Goal: Task Accomplishment & Management: Manage account settings

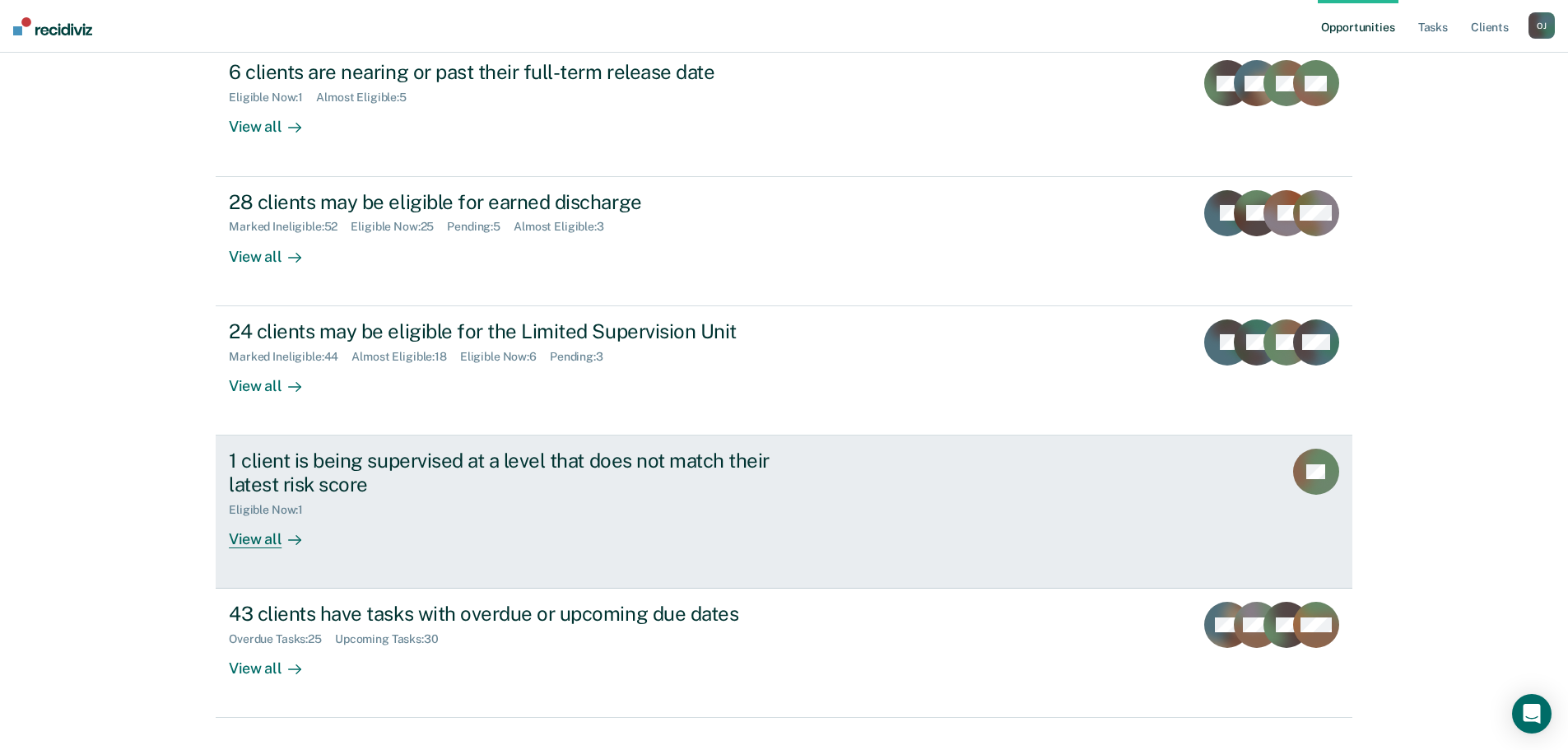
scroll to position [139, 0]
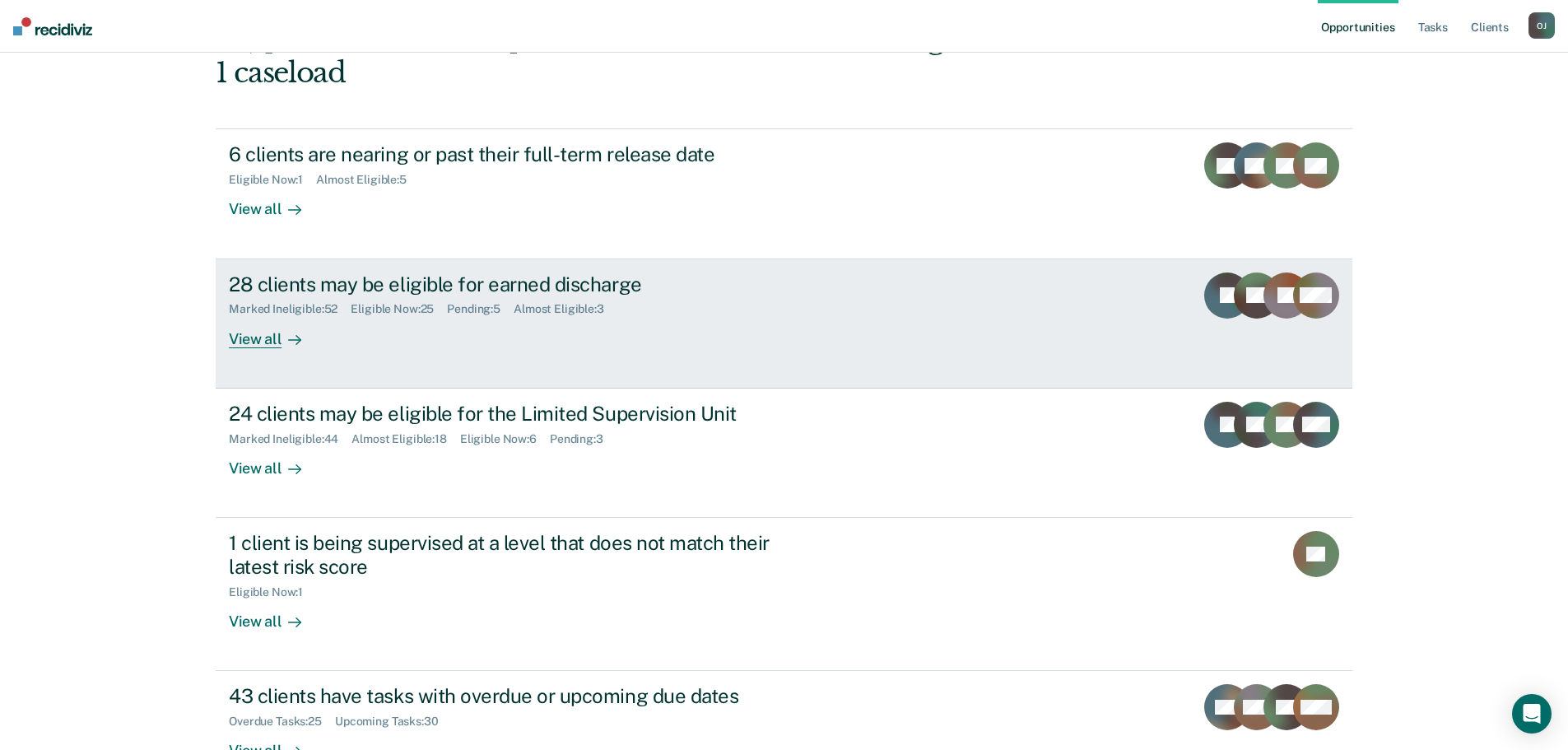
click at [252, 316] on div "View all" at bounding box center [275, 332] width 92 height 33
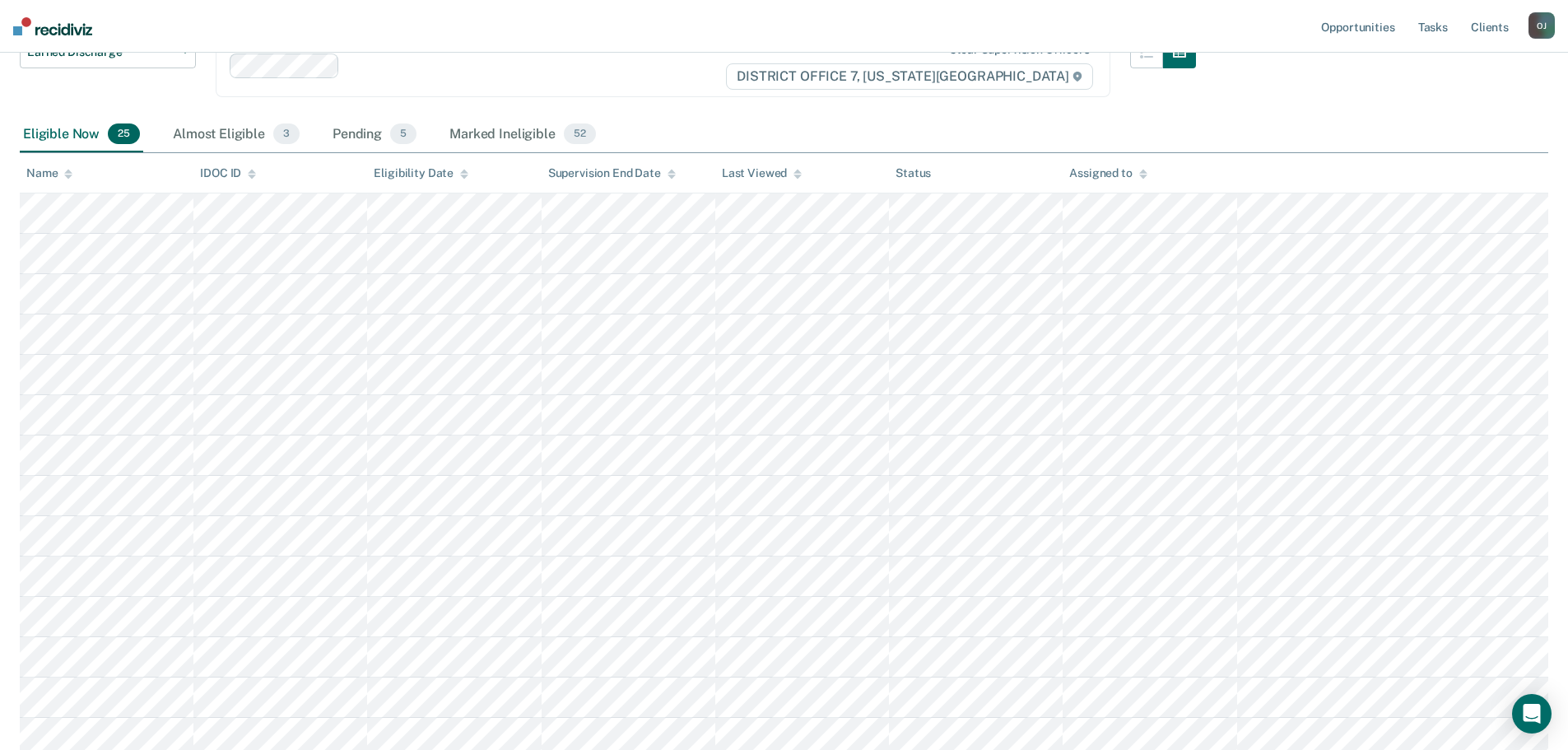
scroll to position [164, 0]
click at [237, 138] on div "Almost Eligible 3" at bounding box center [235, 141] width 133 height 36
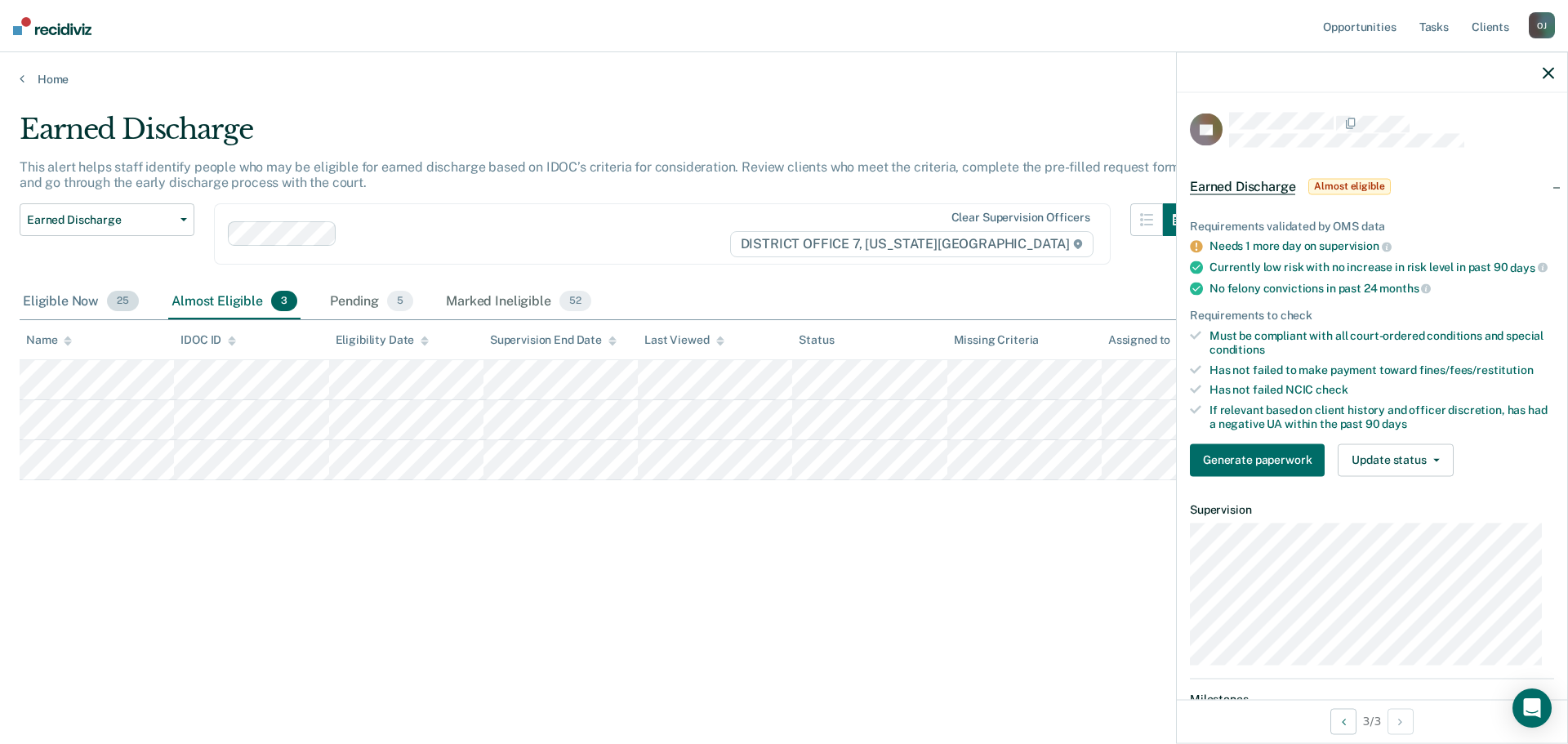
click at [40, 309] on div "Eligible Now 25" at bounding box center [80, 302] width 123 height 36
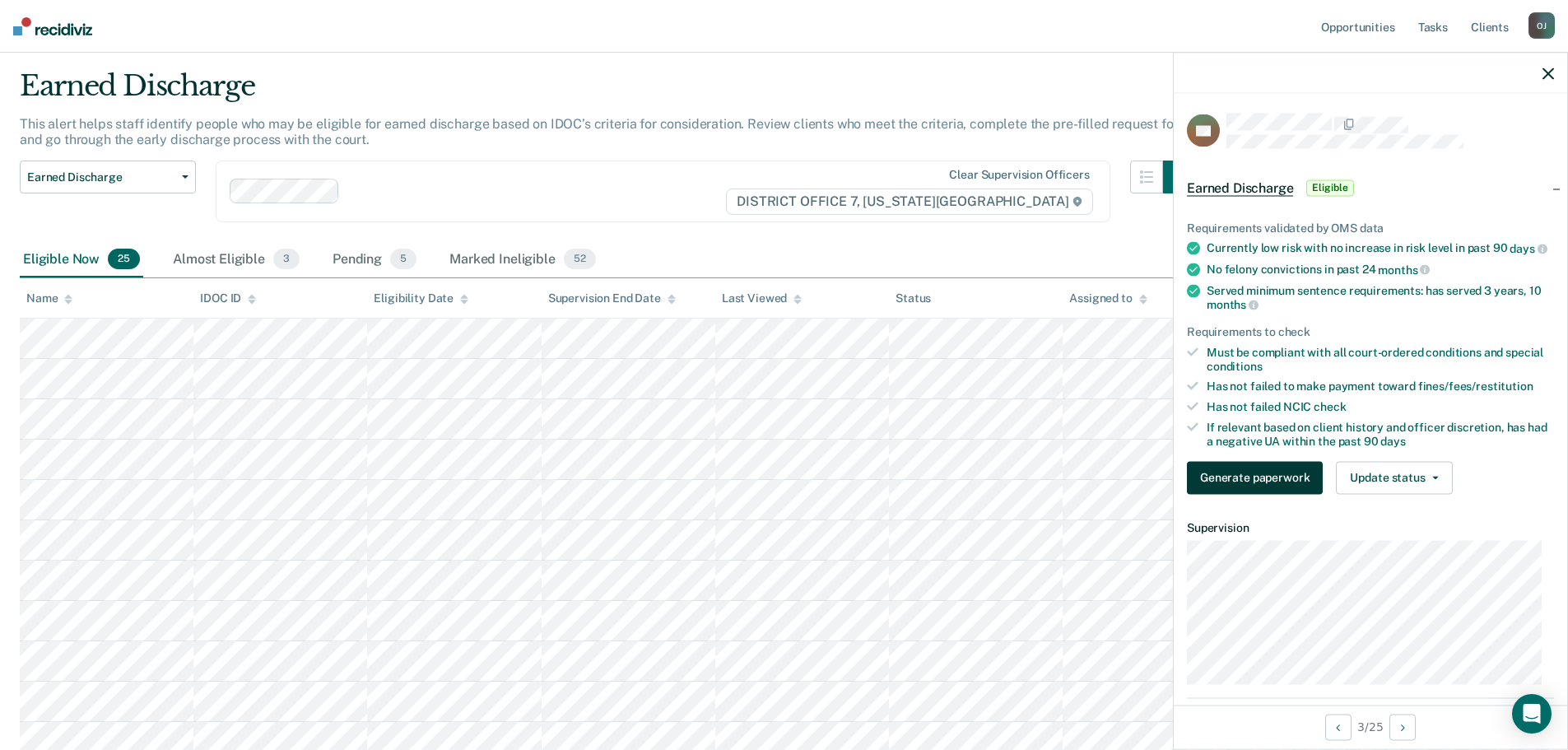
scroll to position [82, 0]
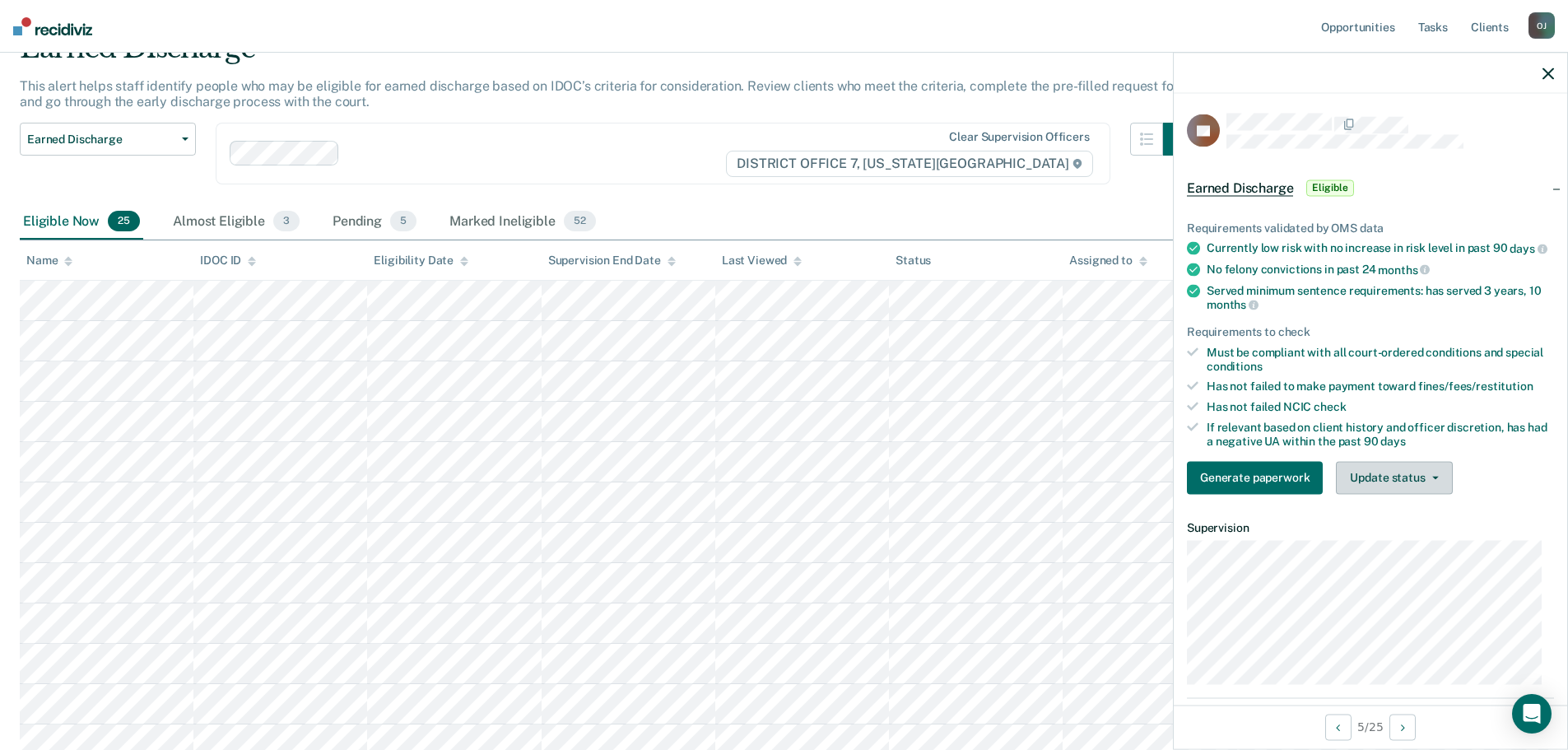
click at [1399, 488] on button "Update status" at bounding box center [1394, 476] width 116 height 33
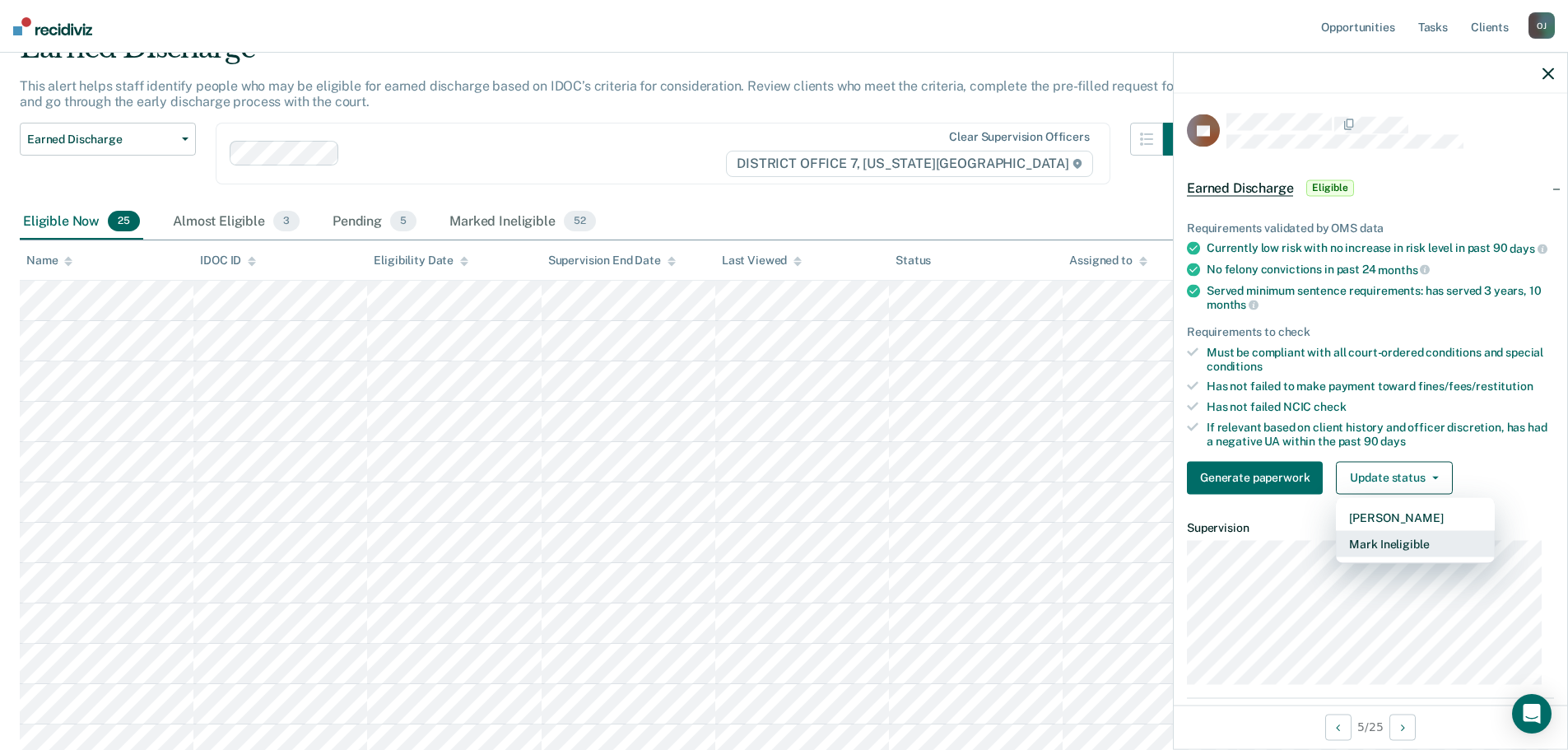
click at [1401, 546] on button "Mark Ineligible" at bounding box center [1415, 543] width 159 height 26
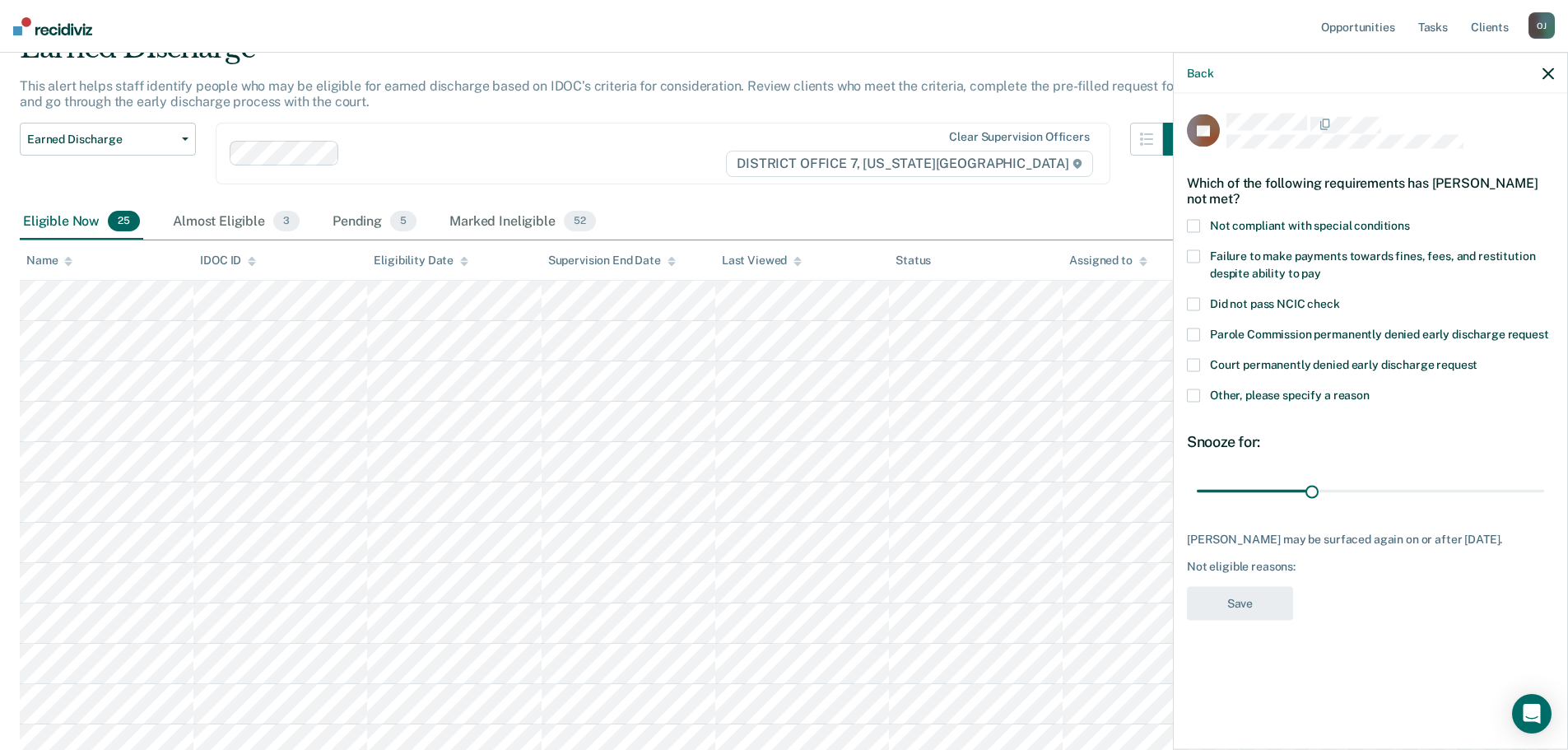
click at [1302, 403] on label "Other, please specify a reason" at bounding box center [1371, 397] width 368 height 18
click at [1370, 389] on input "Other, please specify a reason" at bounding box center [1370, 389] width 0 height 0
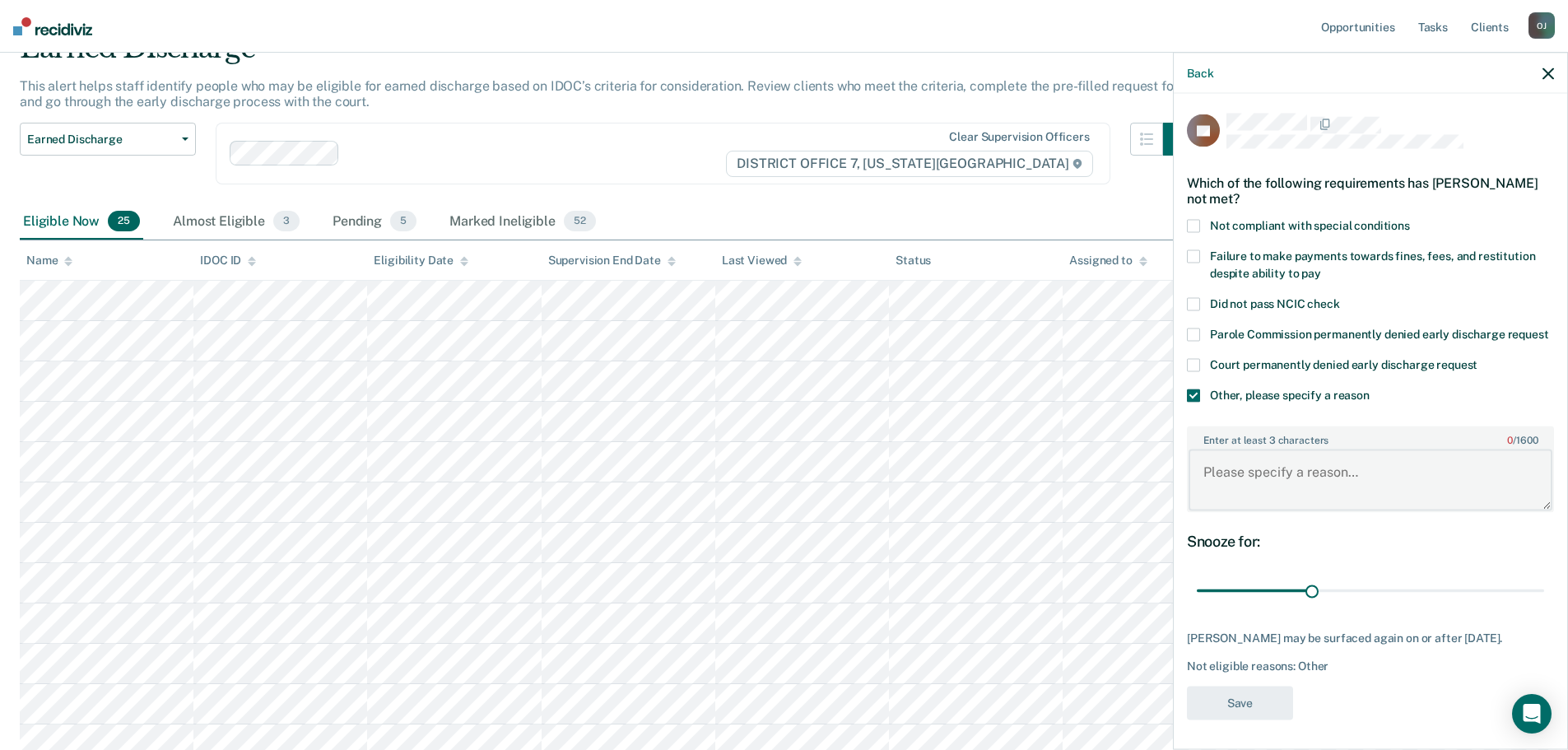
click at [1283, 470] on textarea "Enter at least 3 characters 0 / 1600" at bounding box center [1370, 479] width 364 height 60
type textarea "Still in DV Tx"
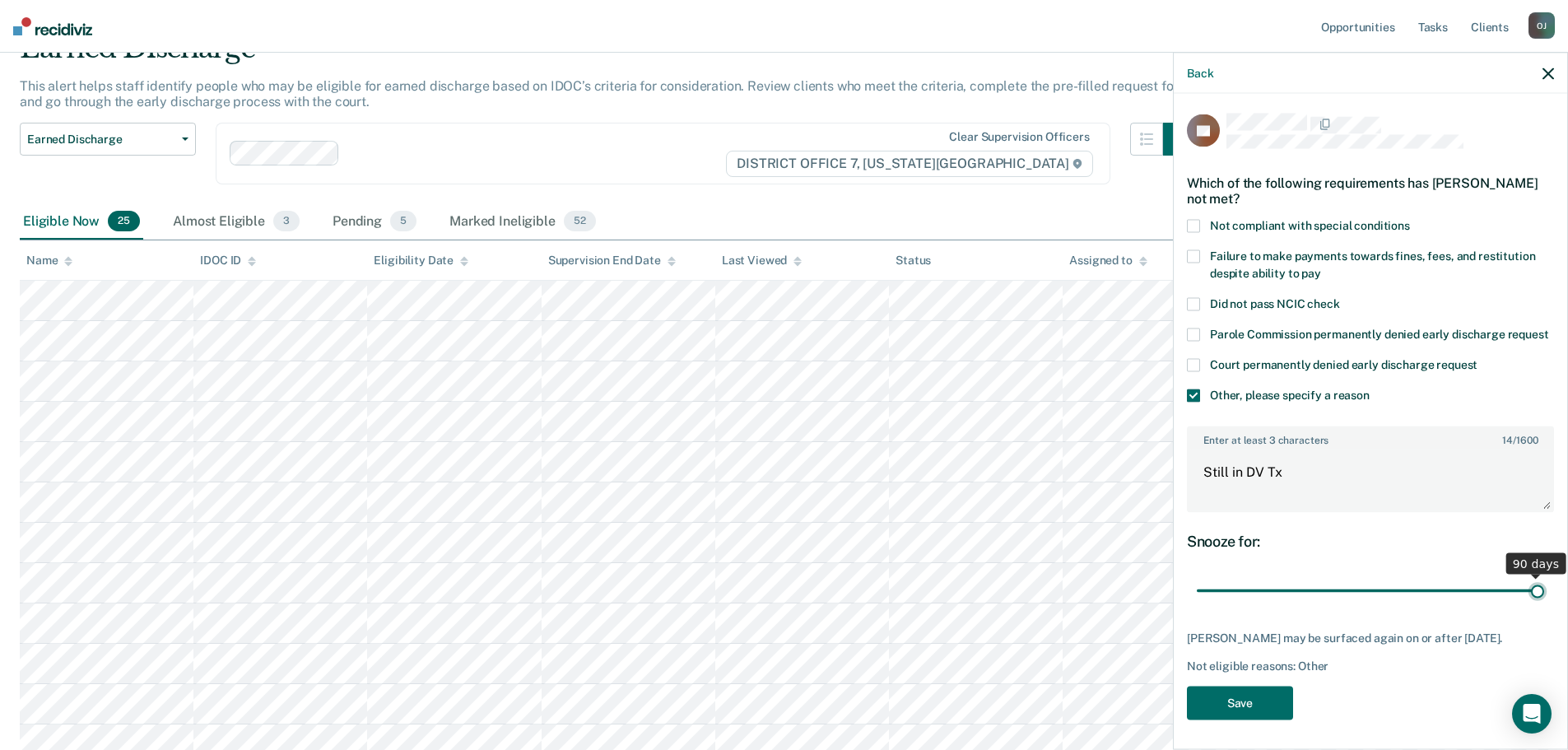
drag, startPoint x: 1309, startPoint y: 602, endPoint x: 1670, endPoint y: 620, distance: 361.4
type input "90"
click at [1545, 605] on input "range" at bounding box center [1370, 590] width 347 height 29
click at [1275, 719] on button "Save" at bounding box center [1240, 703] width 106 height 33
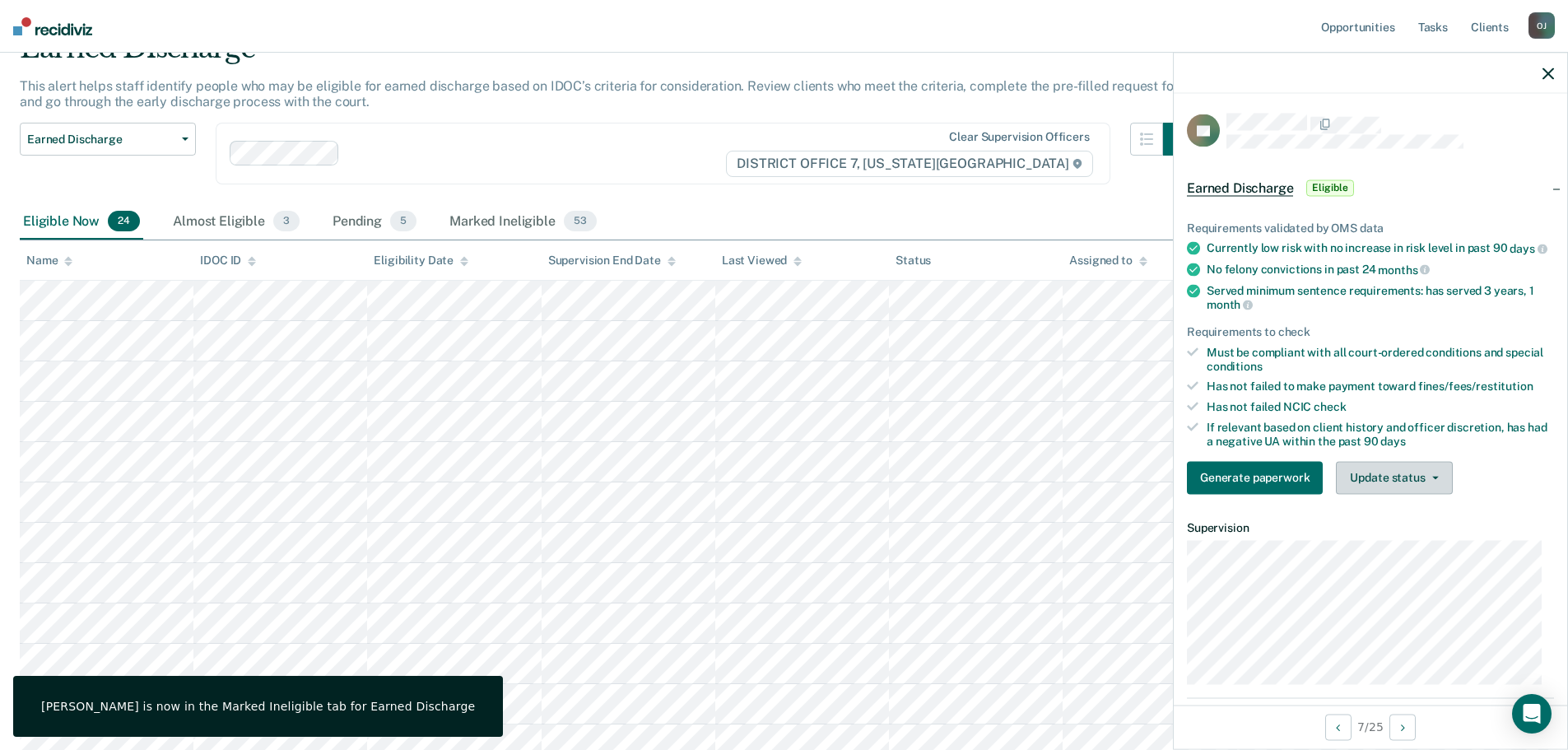
click at [1413, 493] on button "Update status" at bounding box center [1394, 476] width 116 height 33
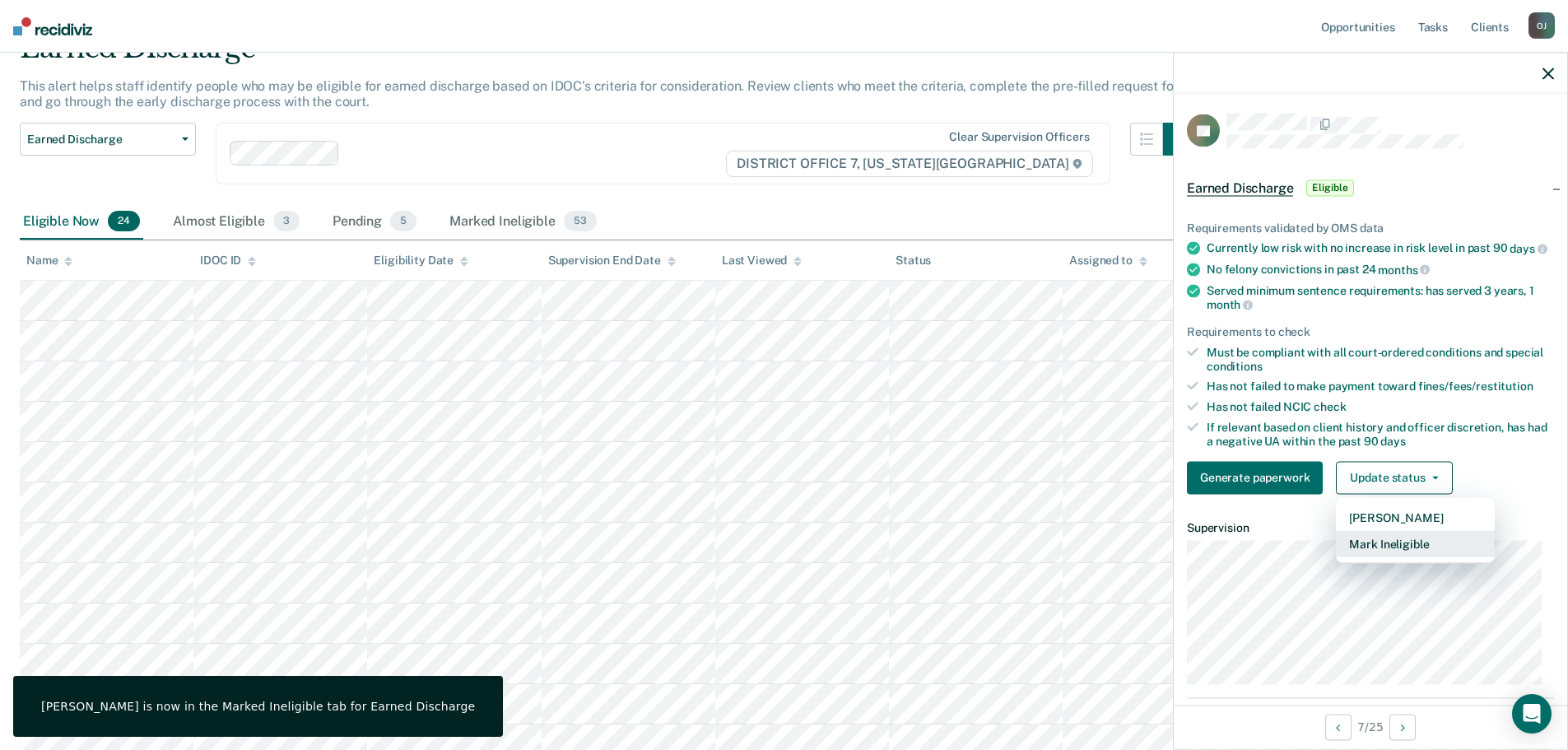
click at [1427, 556] on button "Mark Ineligible" at bounding box center [1415, 543] width 159 height 26
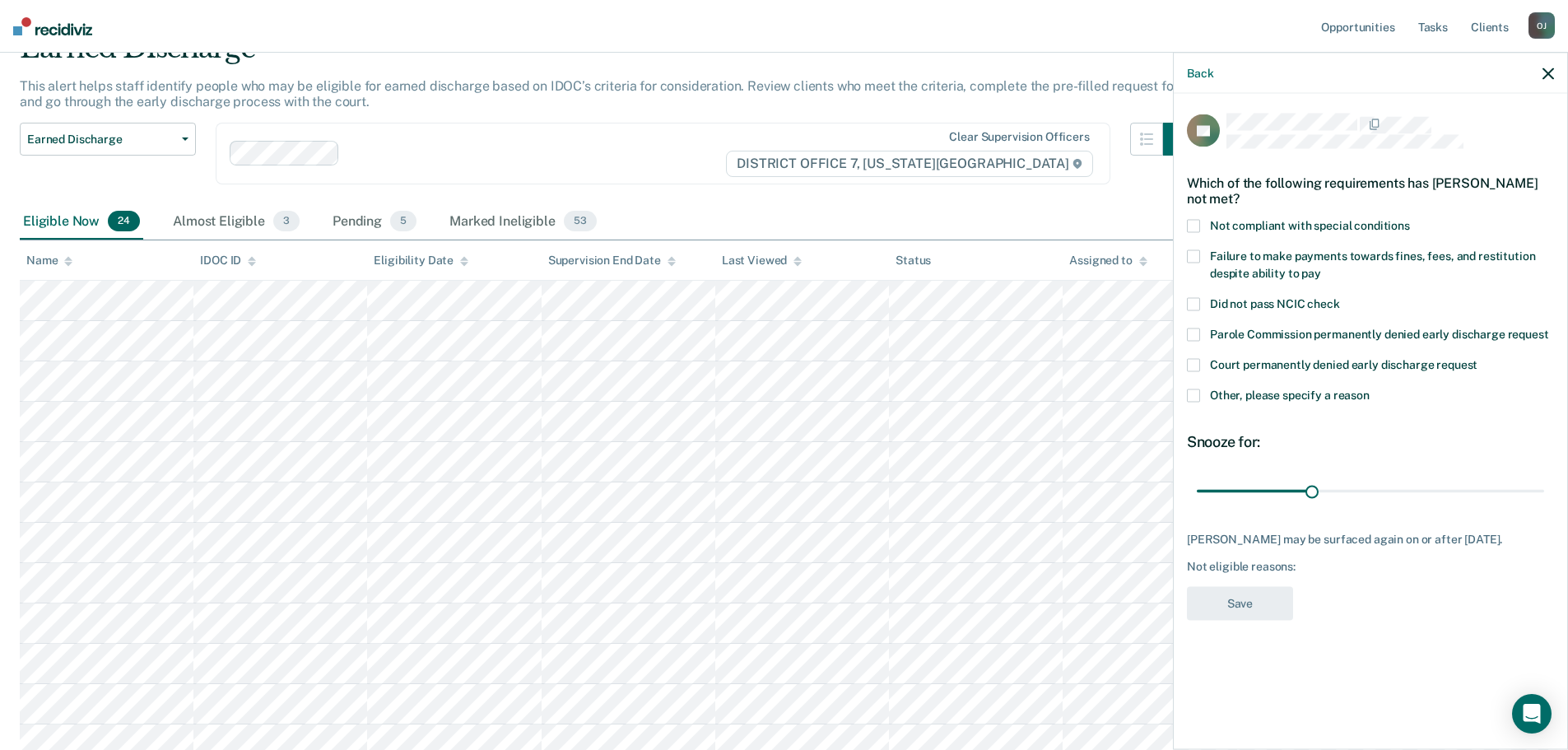
click at [1312, 227] on span "Not compliant with special conditions" at bounding box center [1309, 224] width 200 height 13
click at [1410, 219] on input "Not compliant with special conditions" at bounding box center [1410, 219] width 0 height 0
click at [1312, 261] on label "Failure to make payments towards fines, fees, and restitution despite ability t…" at bounding box center [1371, 266] width 368 height 34
click at [1321, 267] on input "Failure to make payments towards fines, fees, and restitution despite ability t…" at bounding box center [1321, 267] width 0 height 0
drag, startPoint x: 1315, startPoint y: 486, endPoint x: 1616, endPoint y: 512, distance: 302.1
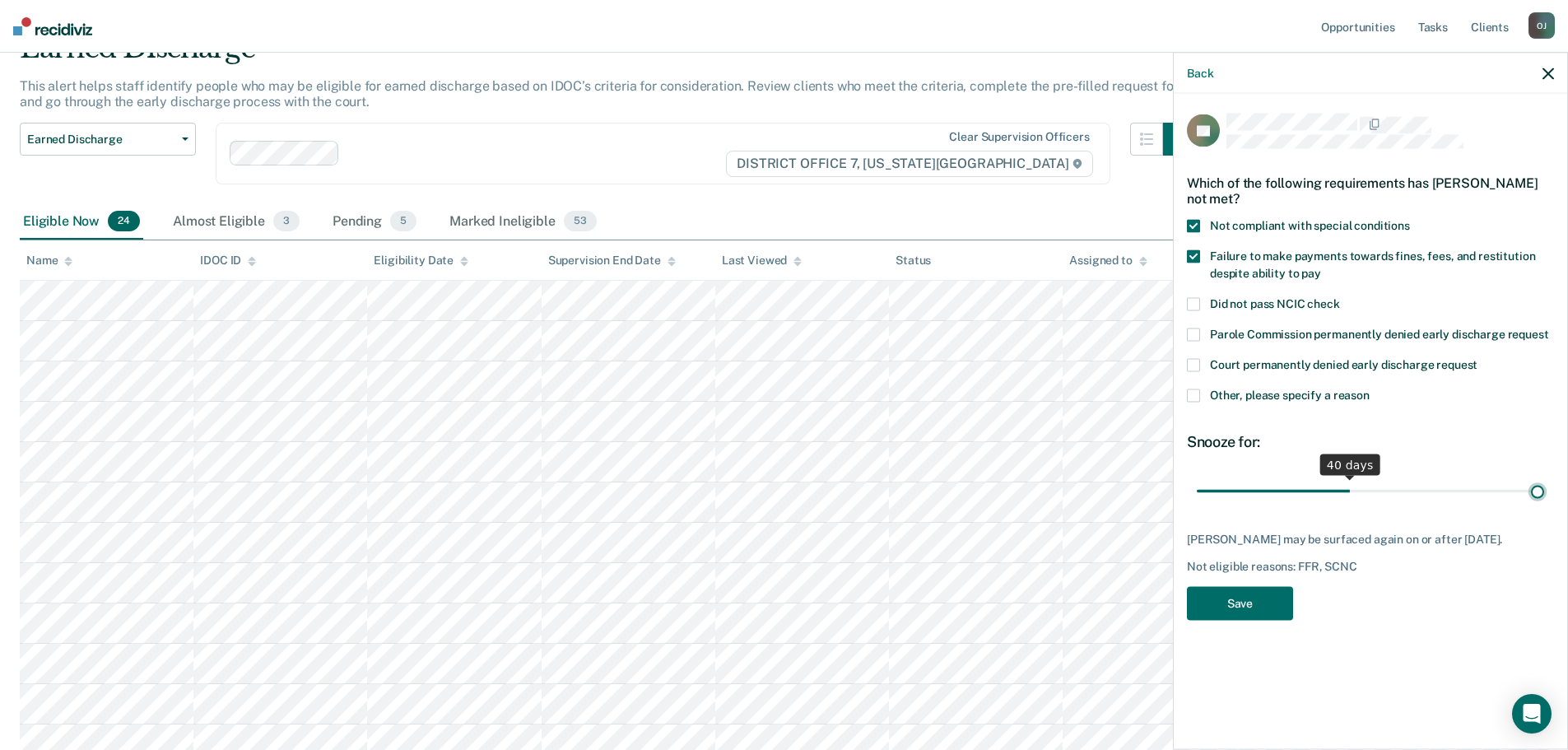
type input "90"
click at [1545, 505] on input "range" at bounding box center [1370, 490] width 347 height 29
click at [1253, 620] on button "Save" at bounding box center [1240, 603] width 106 height 33
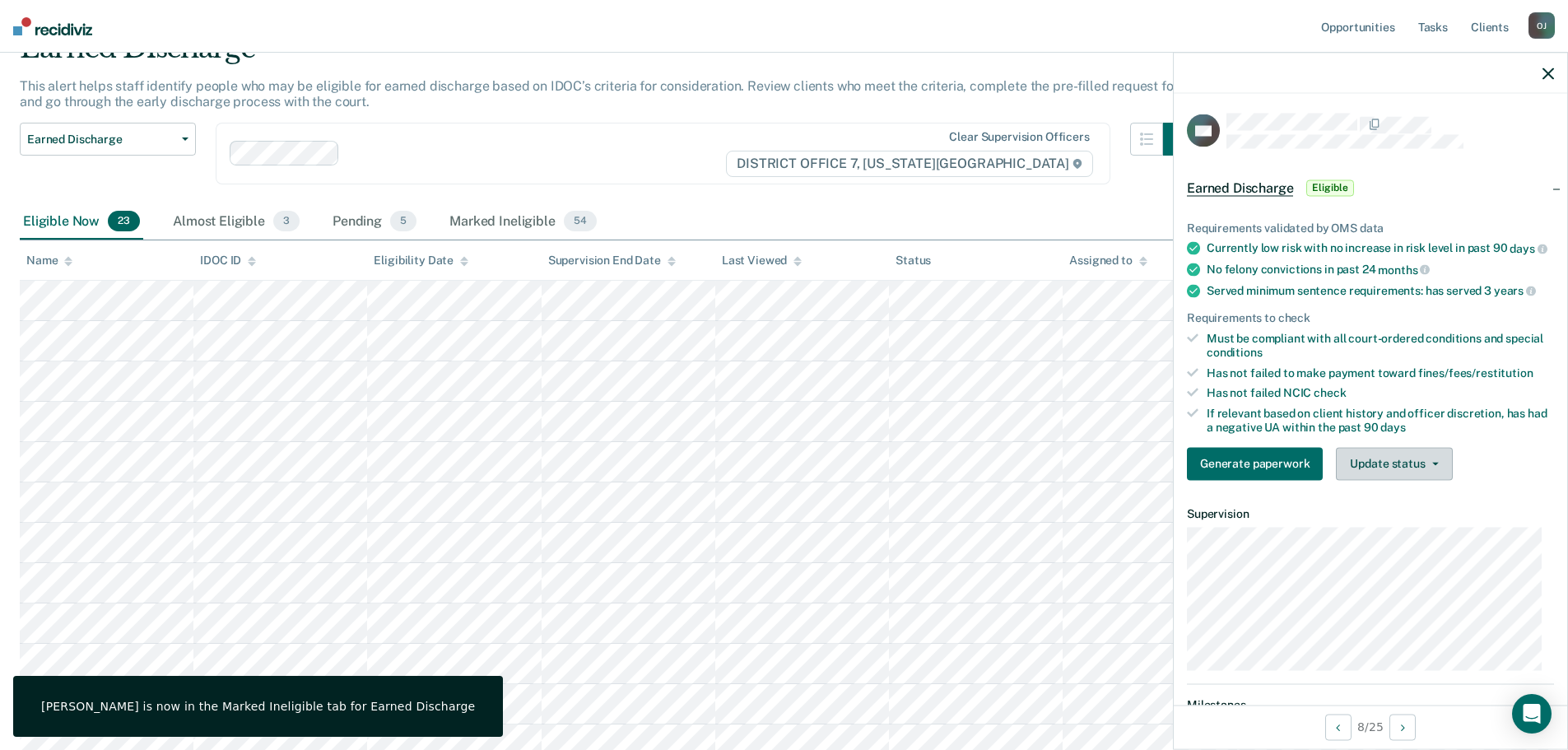
click at [1394, 480] on button "Update status" at bounding box center [1394, 462] width 116 height 33
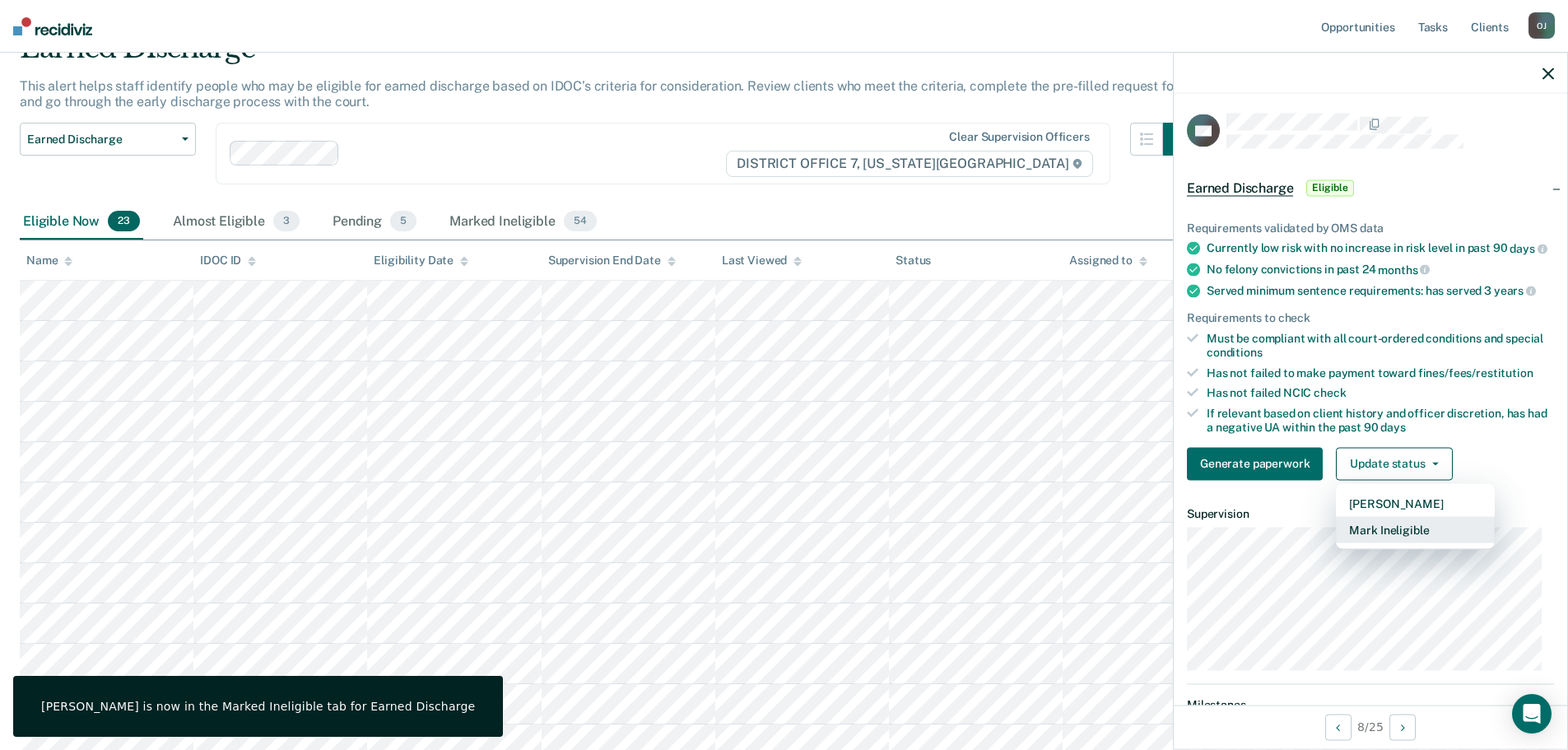
click at [1414, 542] on button "Mark Ineligible" at bounding box center [1415, 529] width 159 height 26
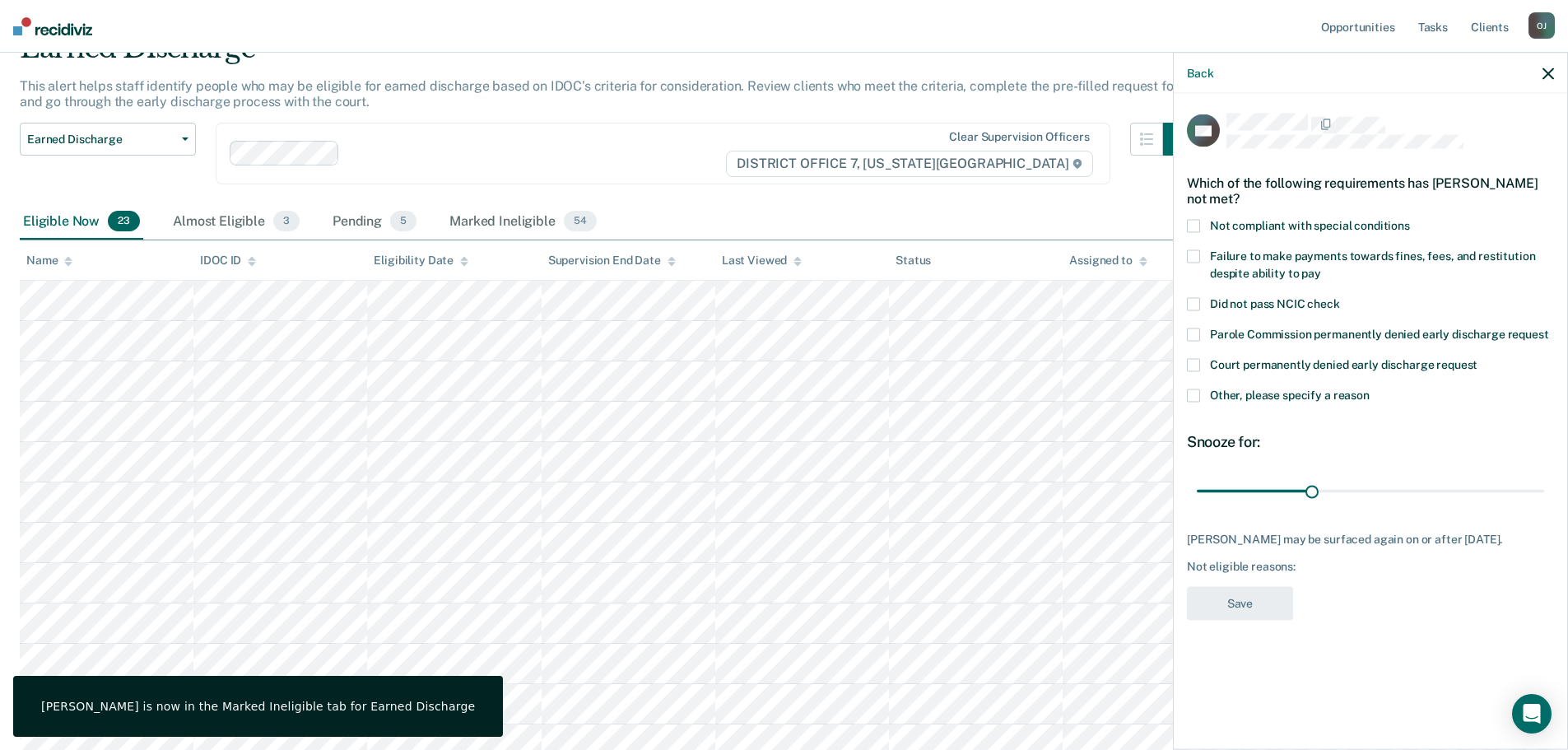
click at [1295, 261] on label "Failure to make payments towards fines, fees, and restitution despite ability t…" at bounding box center [1371, 266] width 368 height 34
click at [1321, 267] on input "Failure to make payments towards fines, fees, and restitution despite ability t…" at bounding box center [1321, 267] width 0 height 0
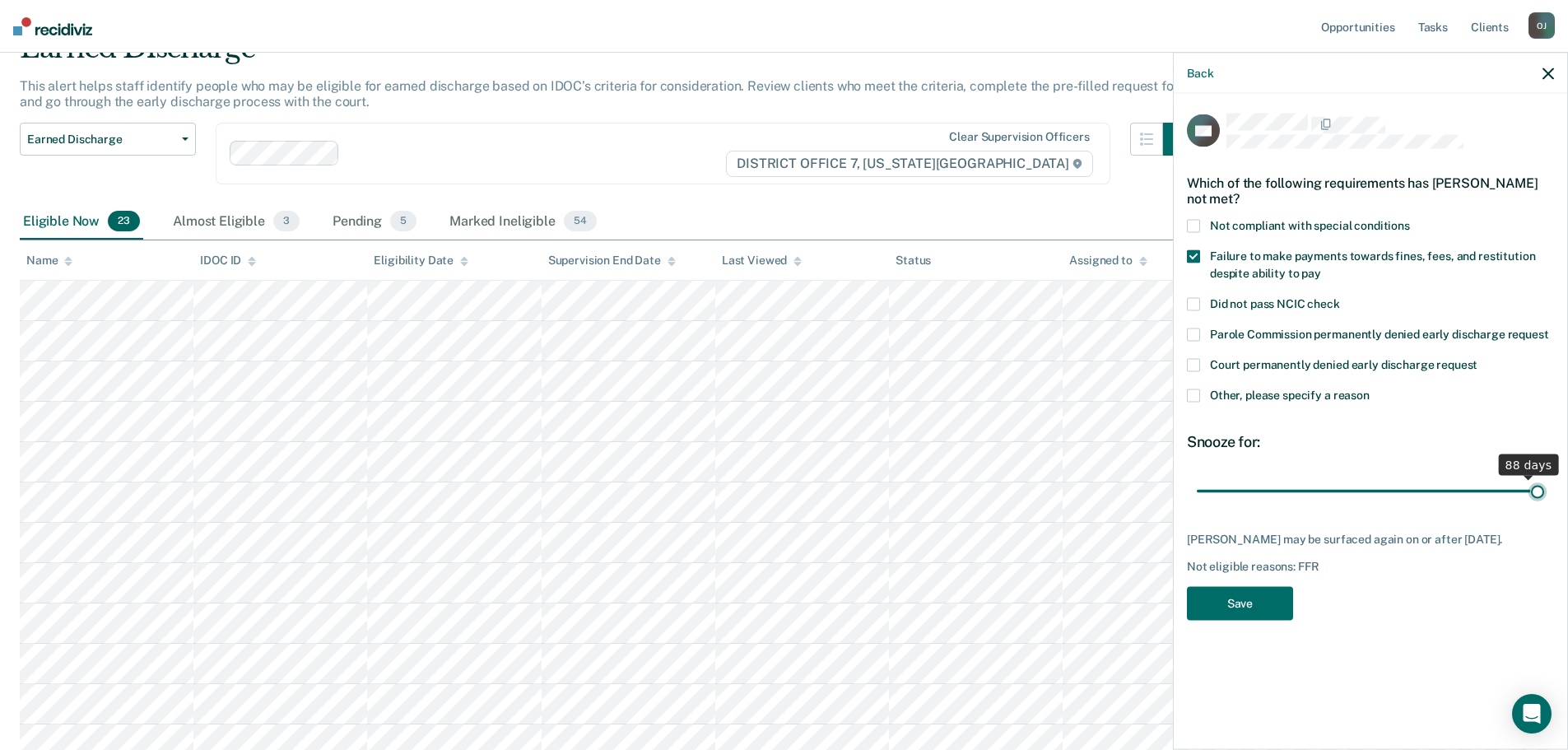
drag, startPoint x: 1308, startPoint y: 494, endPoint x: 1609, endPoint y: 522, distance: 302.3
type input "90"
click at [1545, 505] on input "range" at bounding box center [1370, 490] width 347 height 29
click at [1254, 608] on button "Save" at bounding box center [1240, 603] width 106 height 33
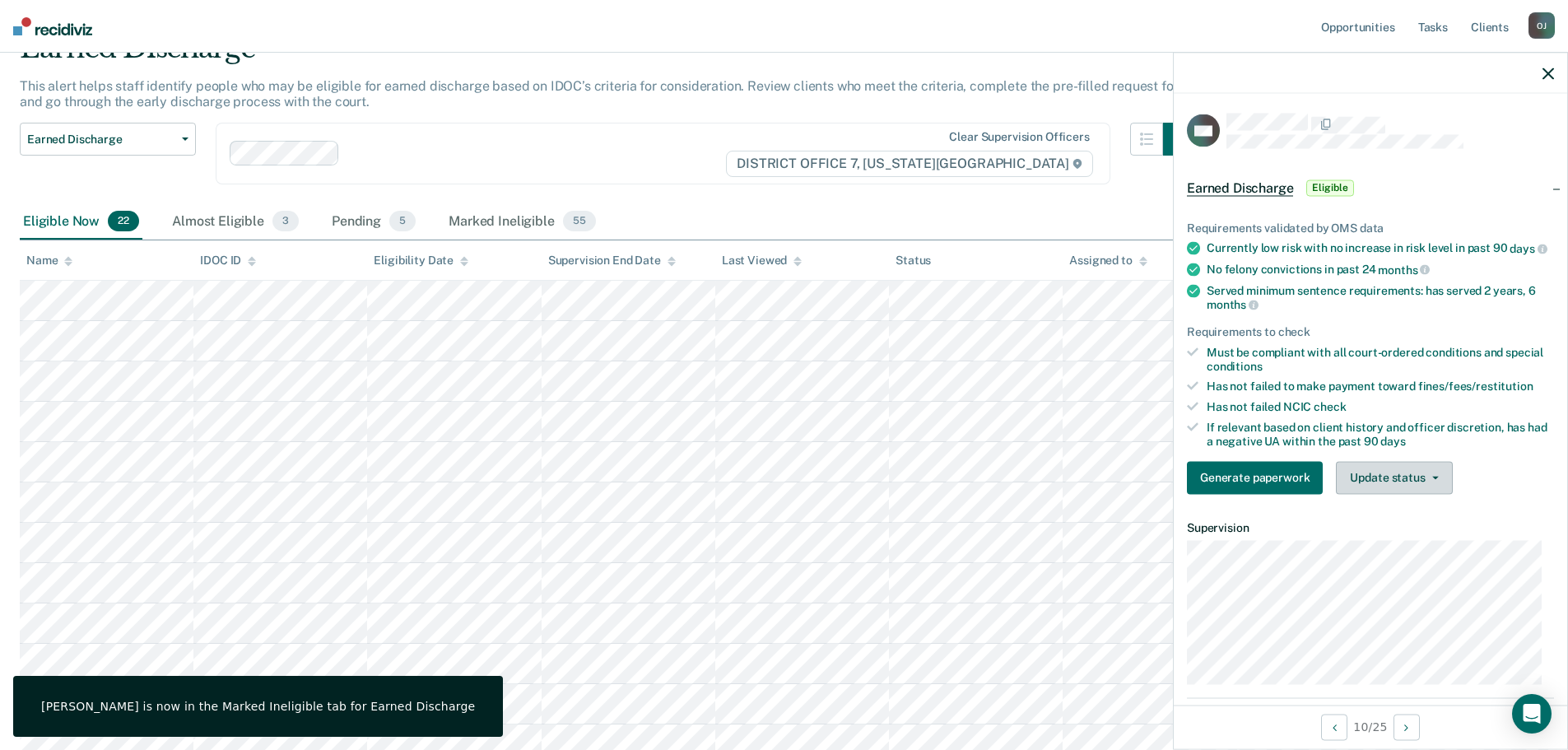
click at [1374, 494] on button "Update status" at bounding box center [1394, 476] width 116 height 33
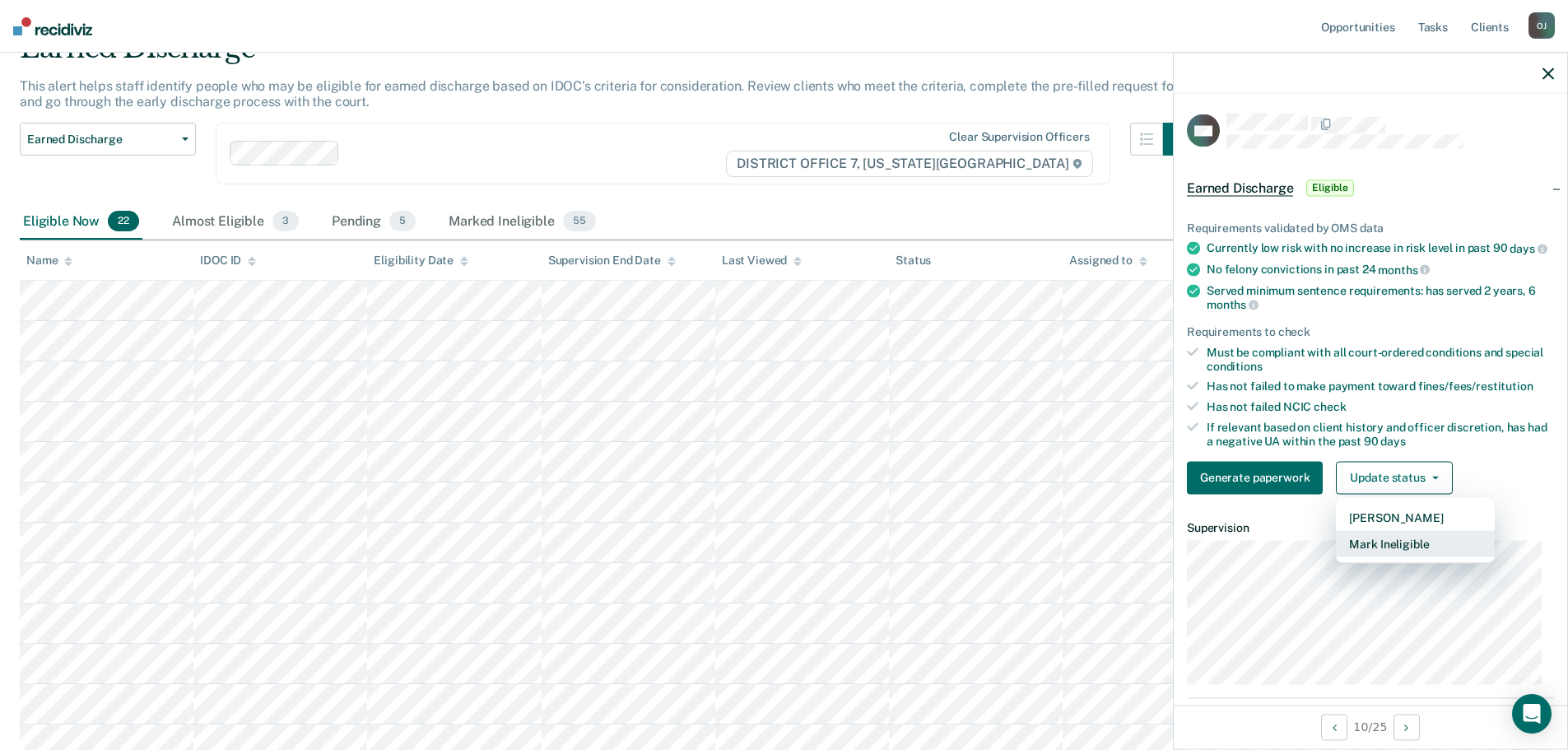
click at [1395, 551] on button "Mark Ineligible" at bounding box center [1415, 543] width 159 height 26
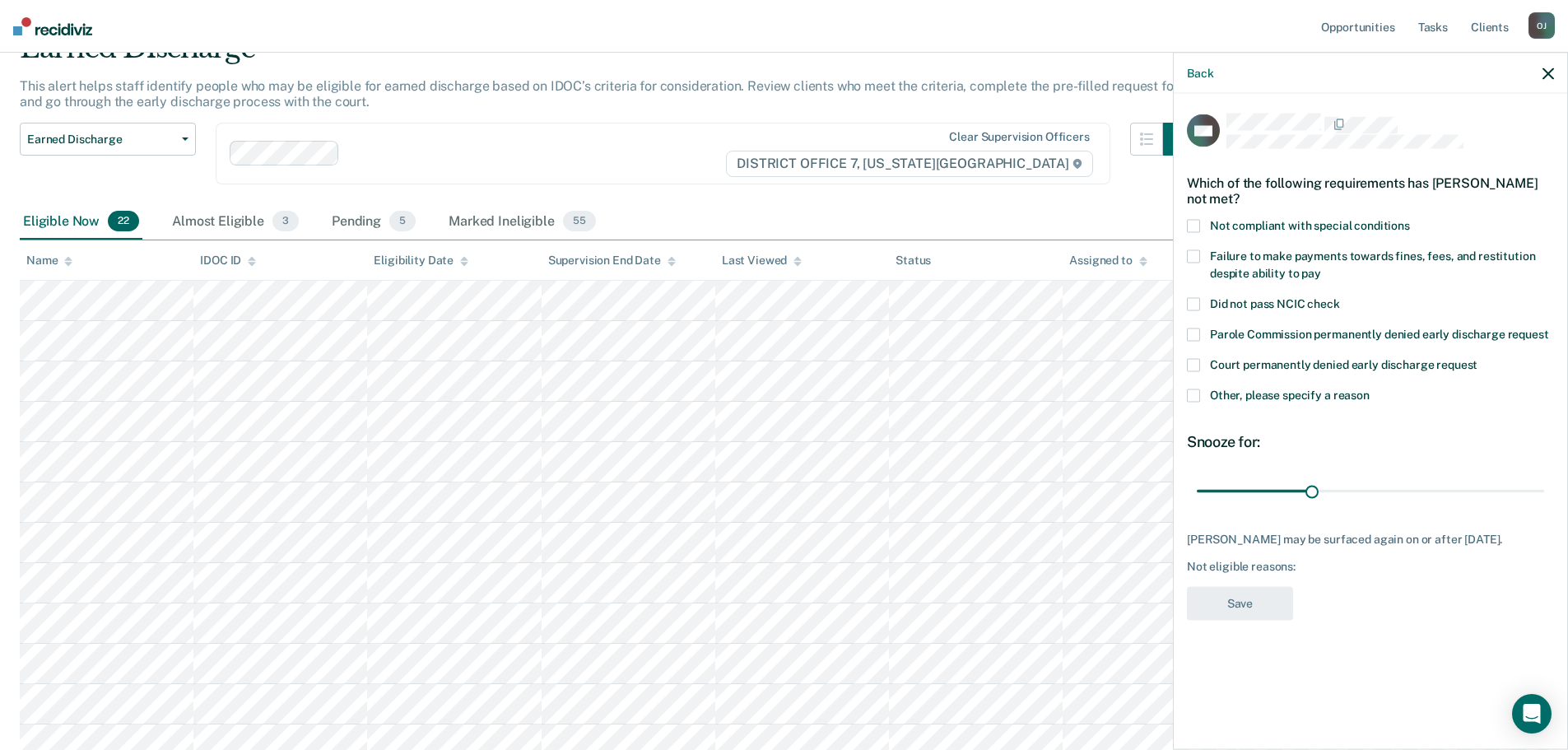
click at [1312, 395] on span "Other, please specify a reason" at bounding box center [1290, 395] width 160 height 13
click at [1370, 389] on input "Other, please specify a reason" at bounding box center [1370, 389] width 0 height 0
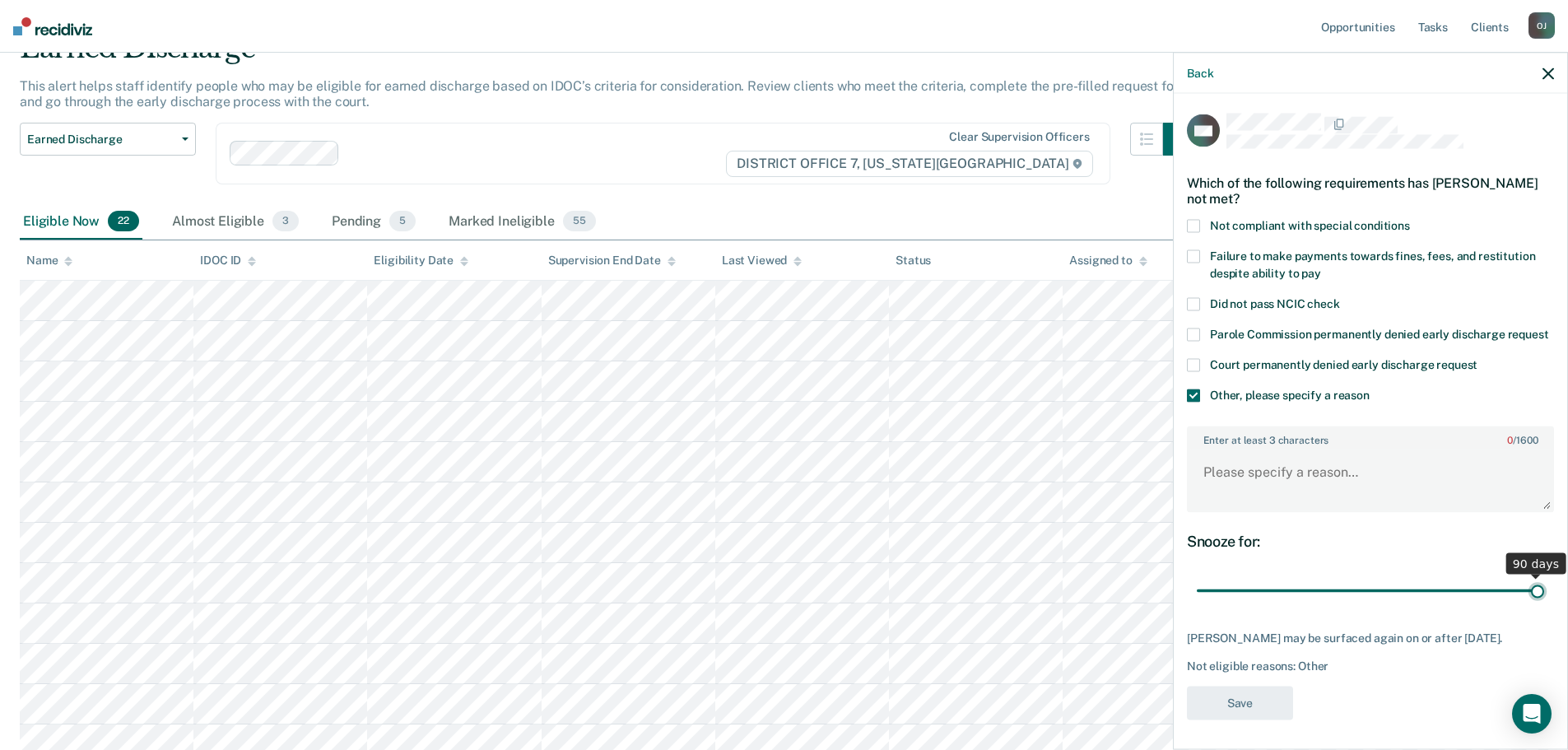
drag, startPoint x: 1311, startPoint y: 601, endPoint x: 1609, endPoint y: 603, distance: 298.0
type input "90"
click at [1545, 603] on input "range" at bounding box center [1370, 590] width 347 height 29
click at [1267, 500] on textarea "Enter at least 3 characters 0 / 1600" at bounding box center [1370, 479] width 364 height 60
type textarea "Still in SO Tx"
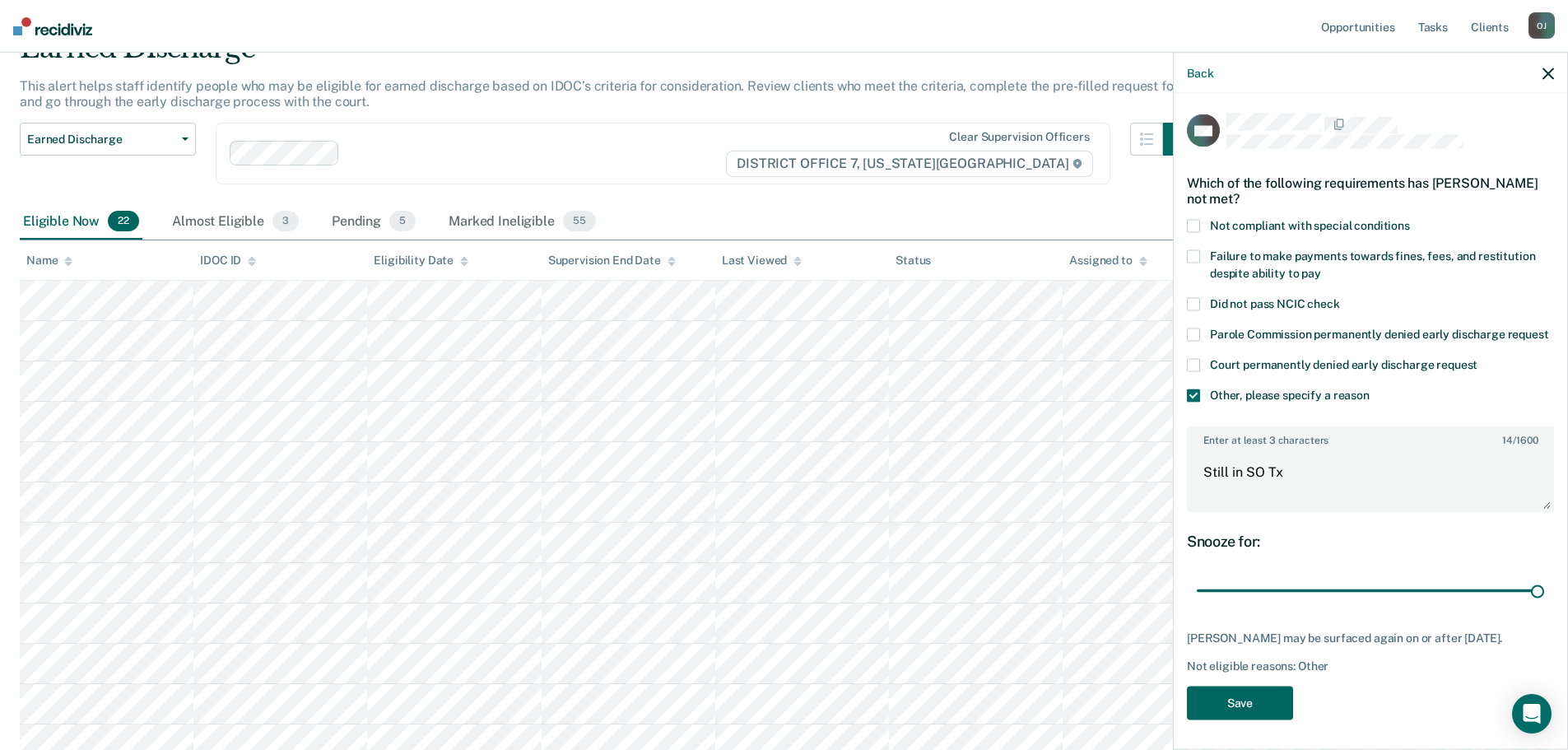
click at [1226, 719] on button "Save" at bounding box center [1240, 703] width 106 height 33
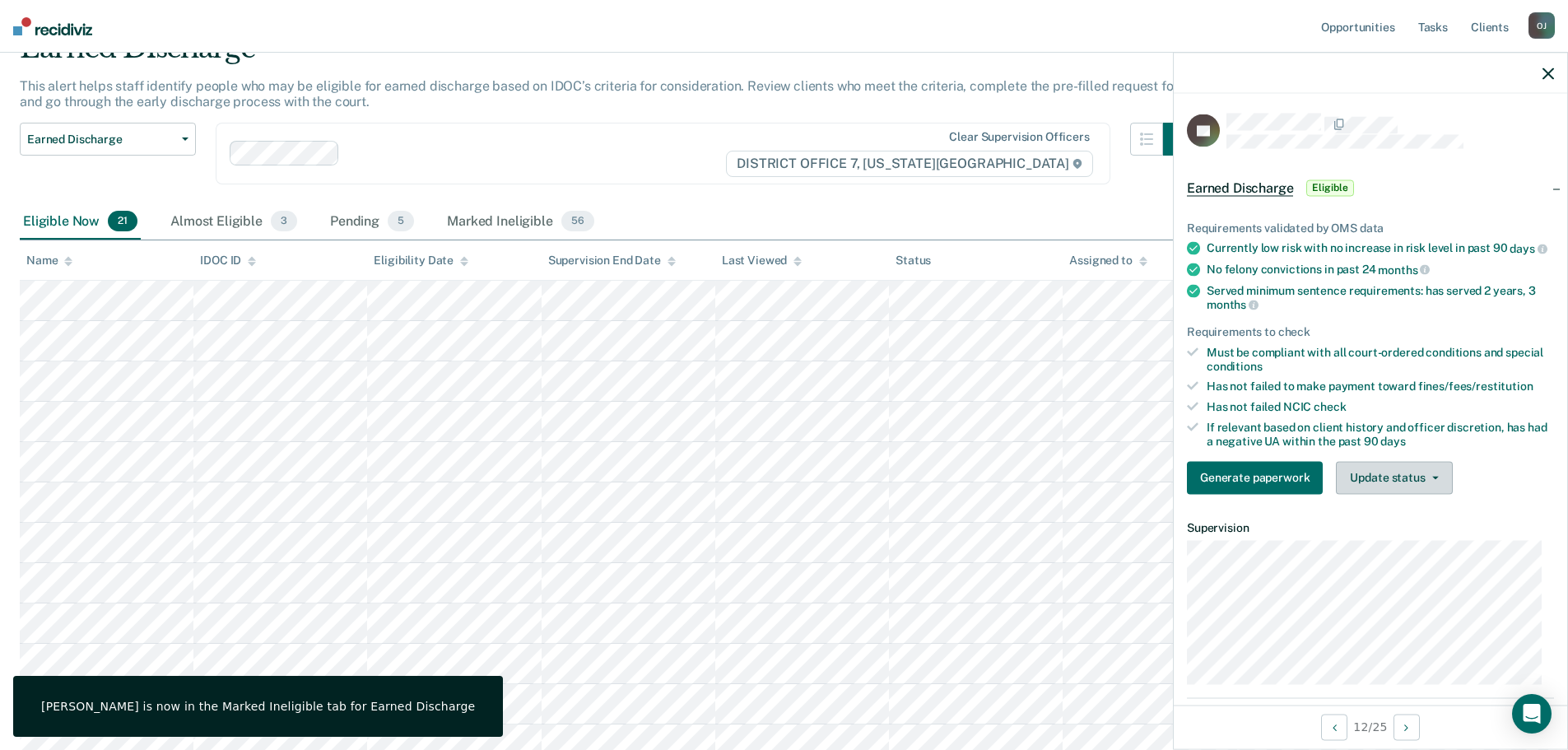
click at [1349, 494] on button "Update status" at bounding box center [1394, 476] width 116 height 33
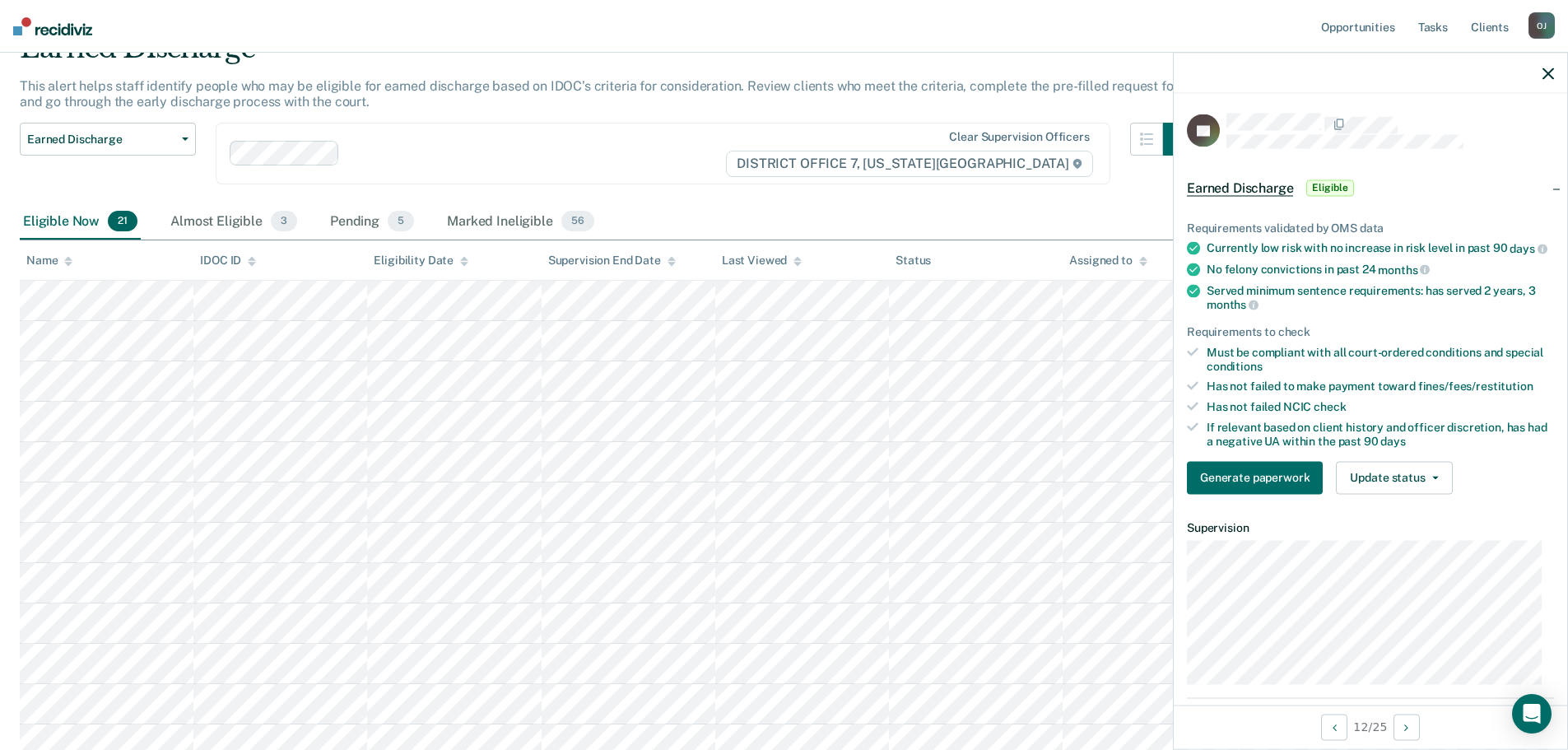
click at [1377, 572] on article "JG Earned Discharge Eligible Requirements validated by OMS data Currently low r…" at bounding box center [1371, 537] width 368 height 847
click at [1381, 494] on button "Update status" at bounding box center [1394, 476] width 116 height 33
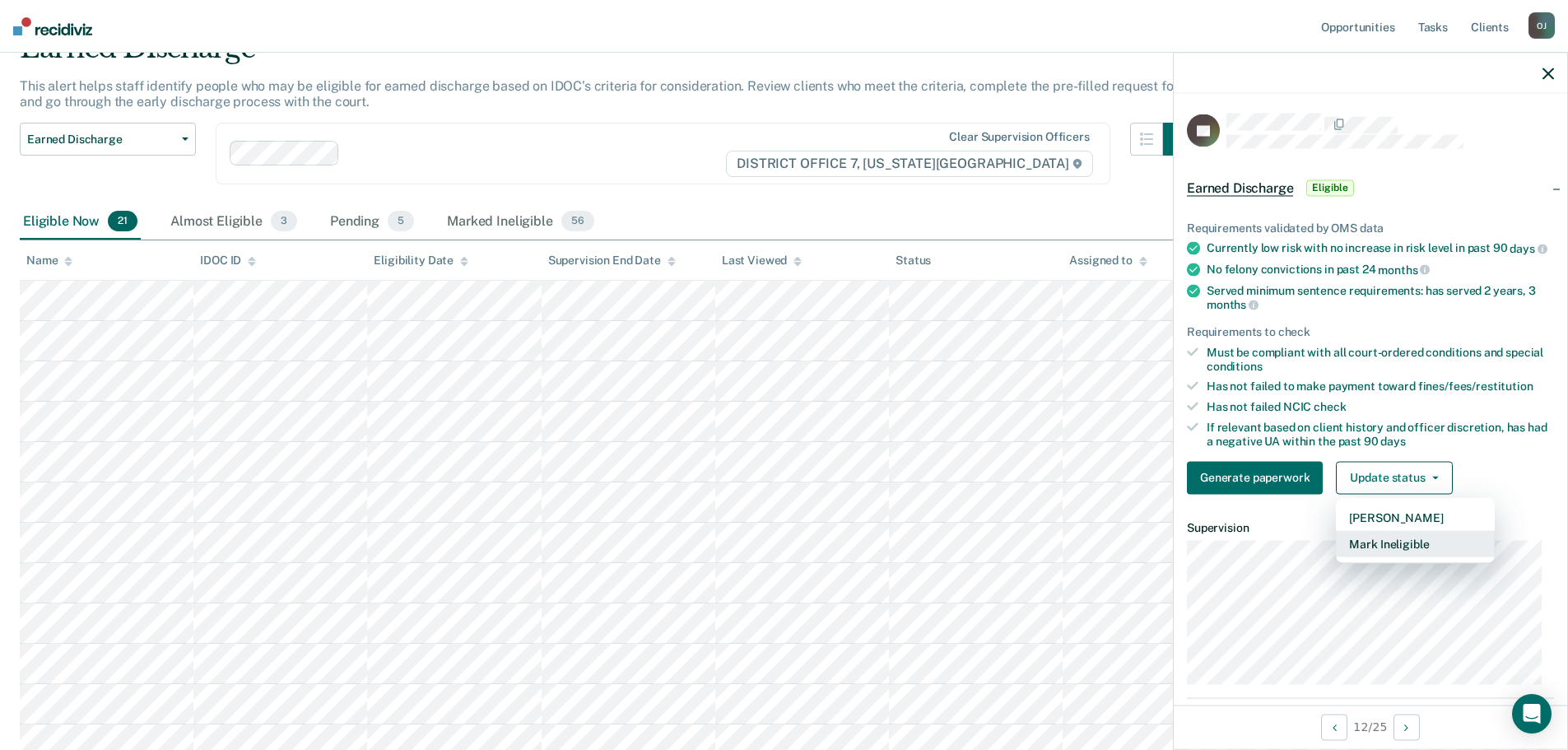
click at [1383, 543] on button "Mark Ineligible" at bounding box center [1415, 543] width 159 height 26
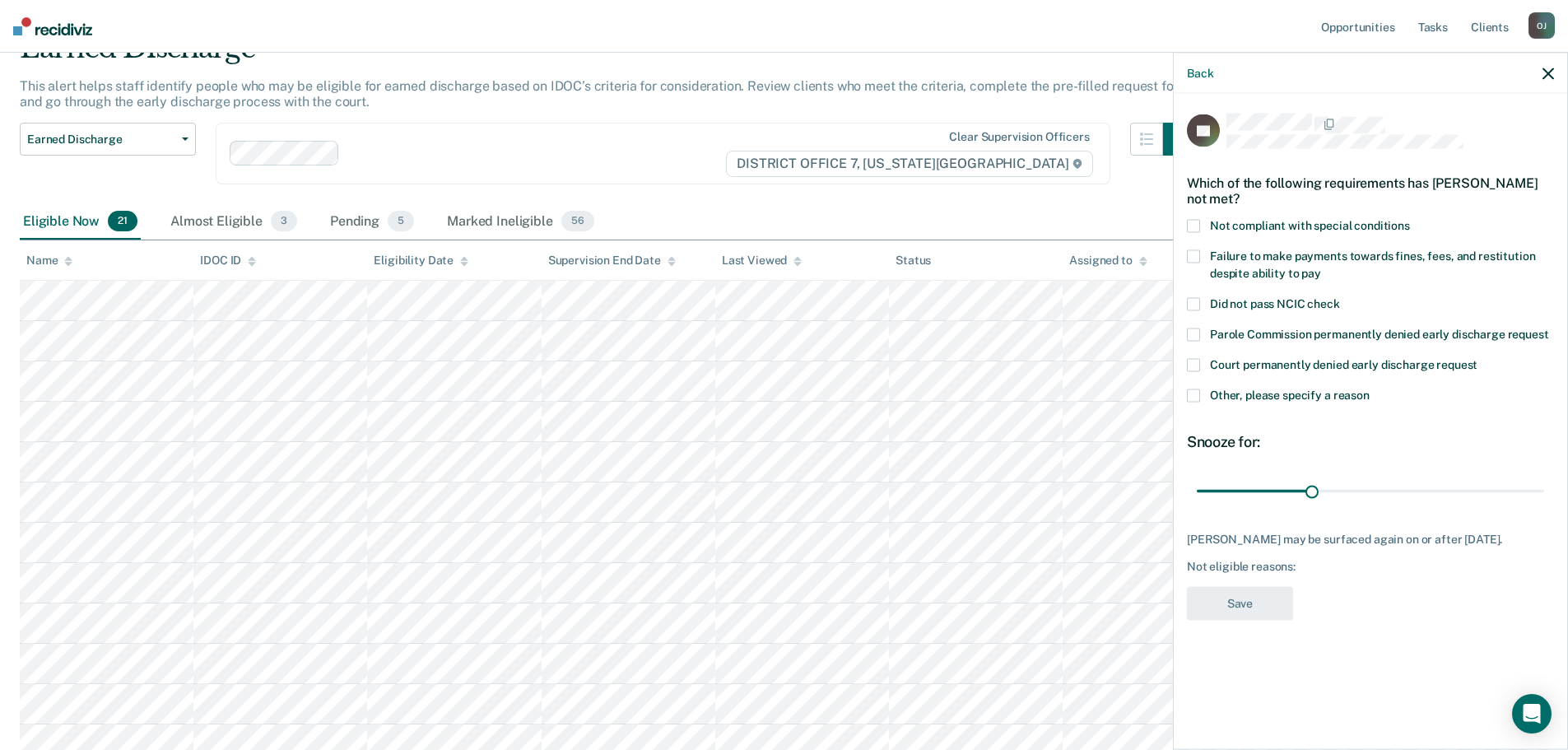
click at [1298, 265] on span "Failure to make payments towards fines, fees, and restitution despite ability t…" at bounding box center [1372, 263] width 325 height 31
click at [1321, 267] on input "Failure to make payments towards fines, fees, and restitution despite ability t…" at bounding box center [1321, 267] width 0 height 0
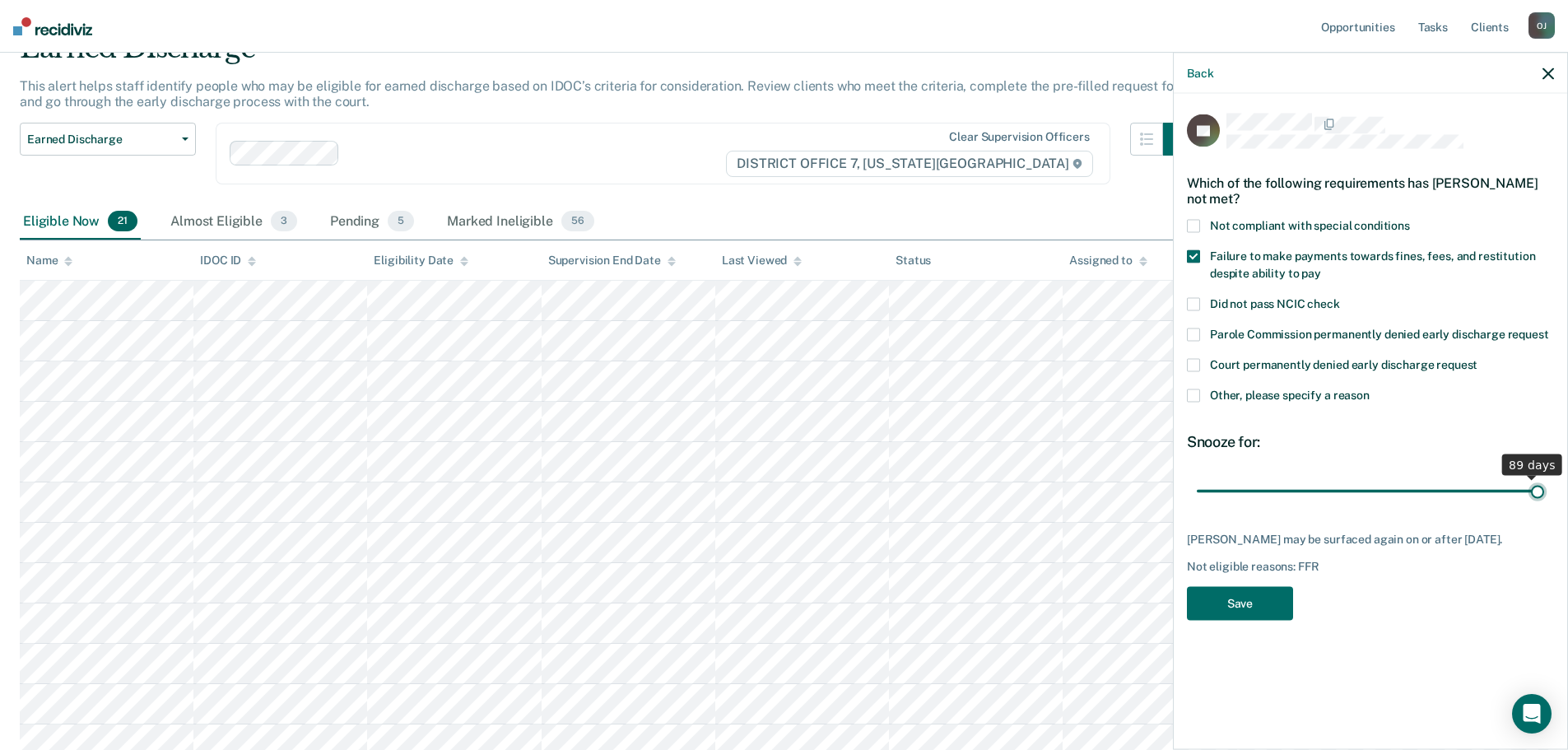
drag, startPoint x: 1313, startPoint y: 489, endPoint x: 1581, endPoint y: 497, distance: 268.1
type input "90"
click at [1545, 497] on input "range" at bounding box center [1370, 490] width 347 height 29
click at [1277, 596] on button "Save" at bounding box center [1240, 603] width 106 height 33
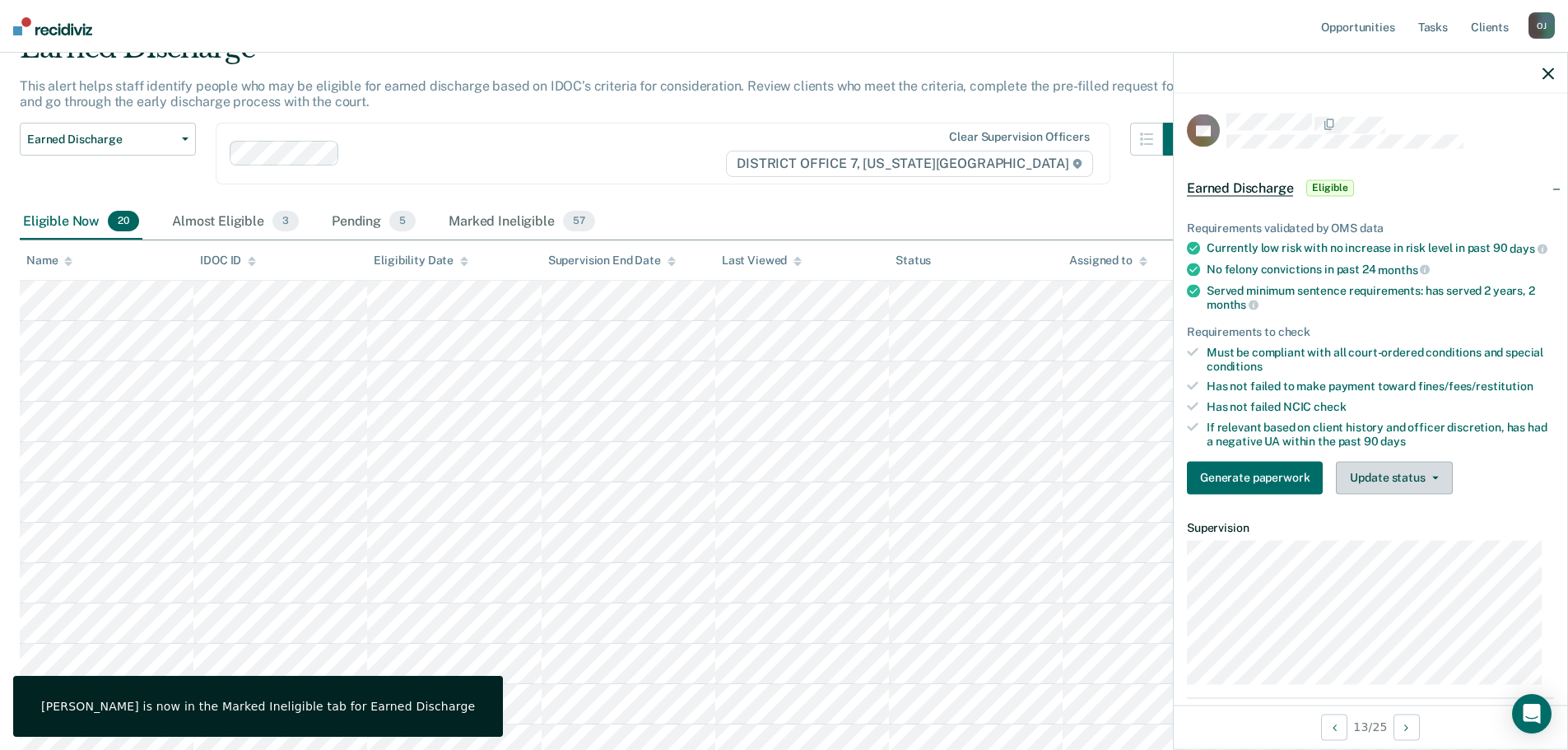
click at [1424, 494] on button "Update status" at bounding box center [1394, 476] width 116 height 33
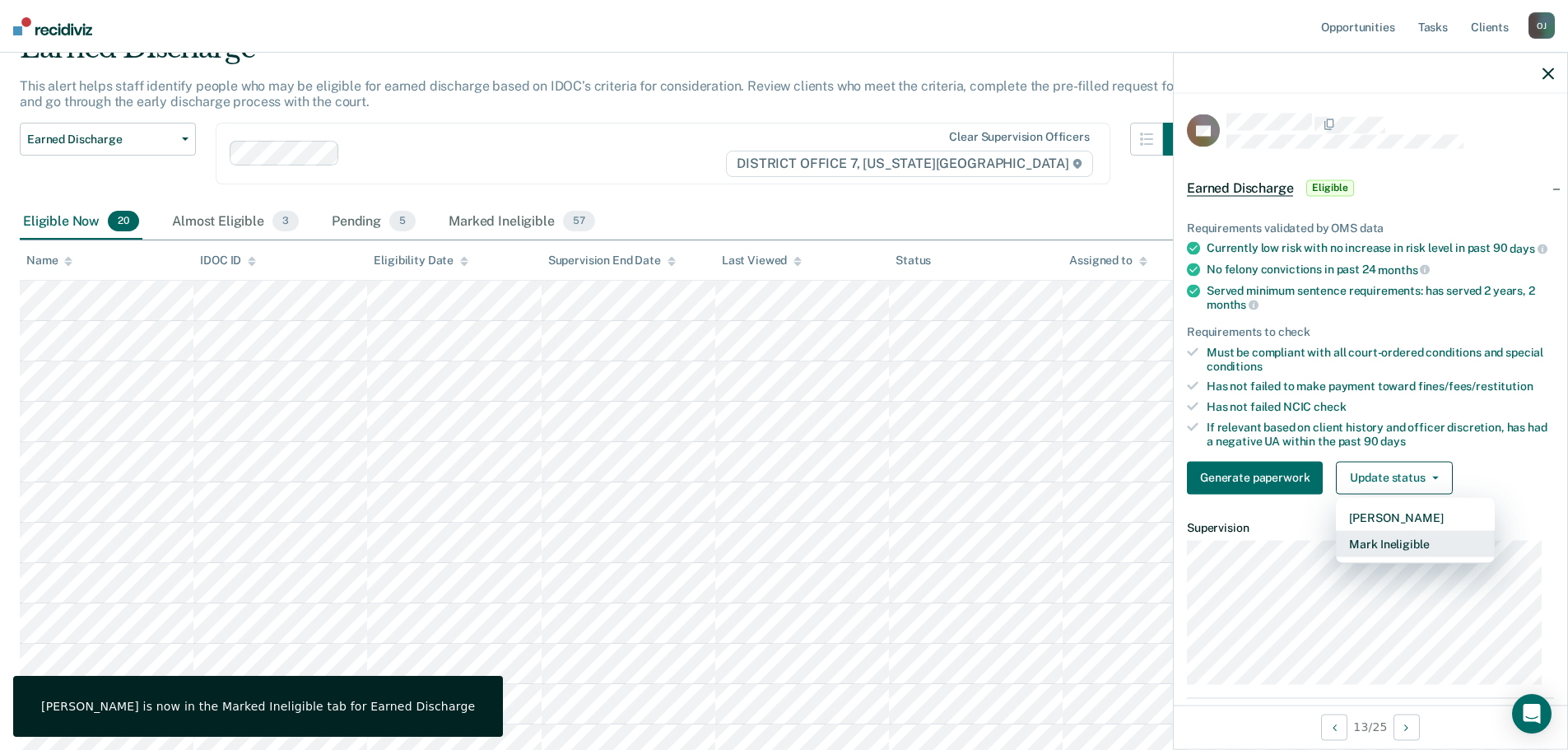
click at [1417, 556] on button "Mark Ineligible" at bounding box center [1415, 543] width 159 height 26
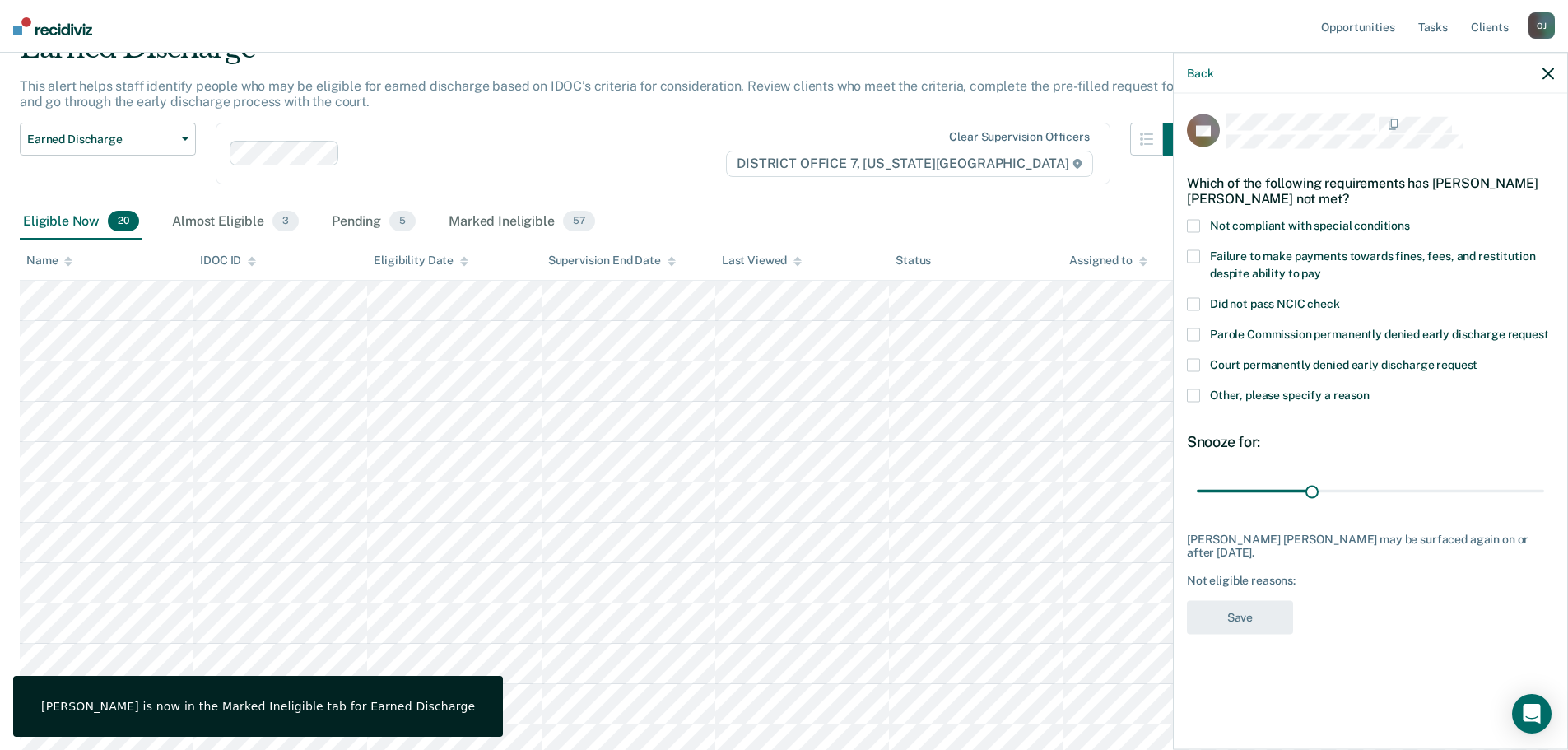
click at [1312, 254] on span "Failure to make payments towards fines, fees, and restitution despite ability t…" at bounding box center [1372, 263] width 325 height 31
click at [1321, 267] on input "Failure to make payments towards fines, fees, and restitution despite ability t…" at bounding box center [1321, 267] width 0 height 0
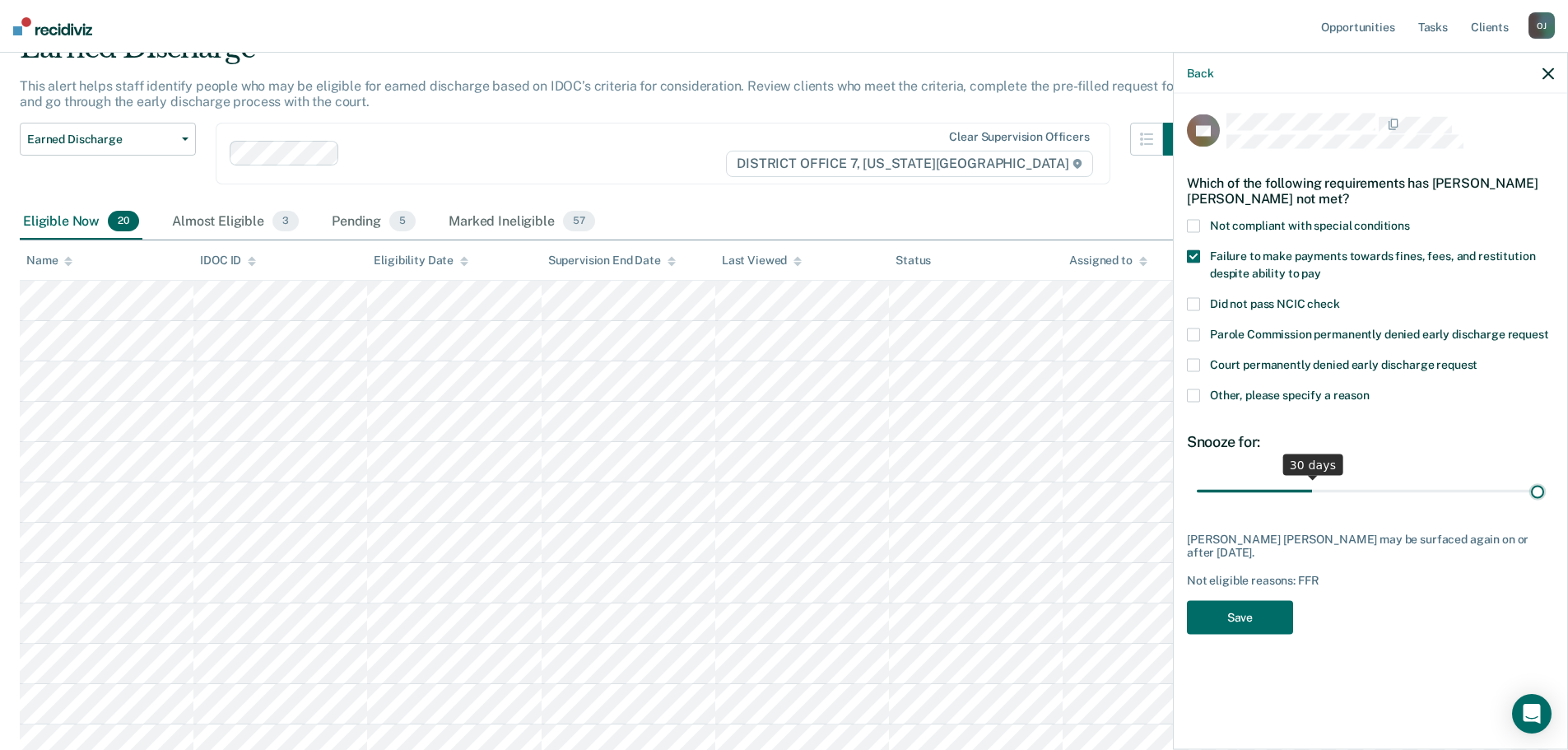
drag, startPoint x: 1310, startPoint y: 493, endPoint x: 1780, endPoint y: 494, distance: 470.0
type input "90"
click at [1545, 494] on input "range" at bounding box center [1370, 490] width 347 height 29
click at [1266, 611] on button "Save" at bounding box center [1240, 617] width 106 height 33
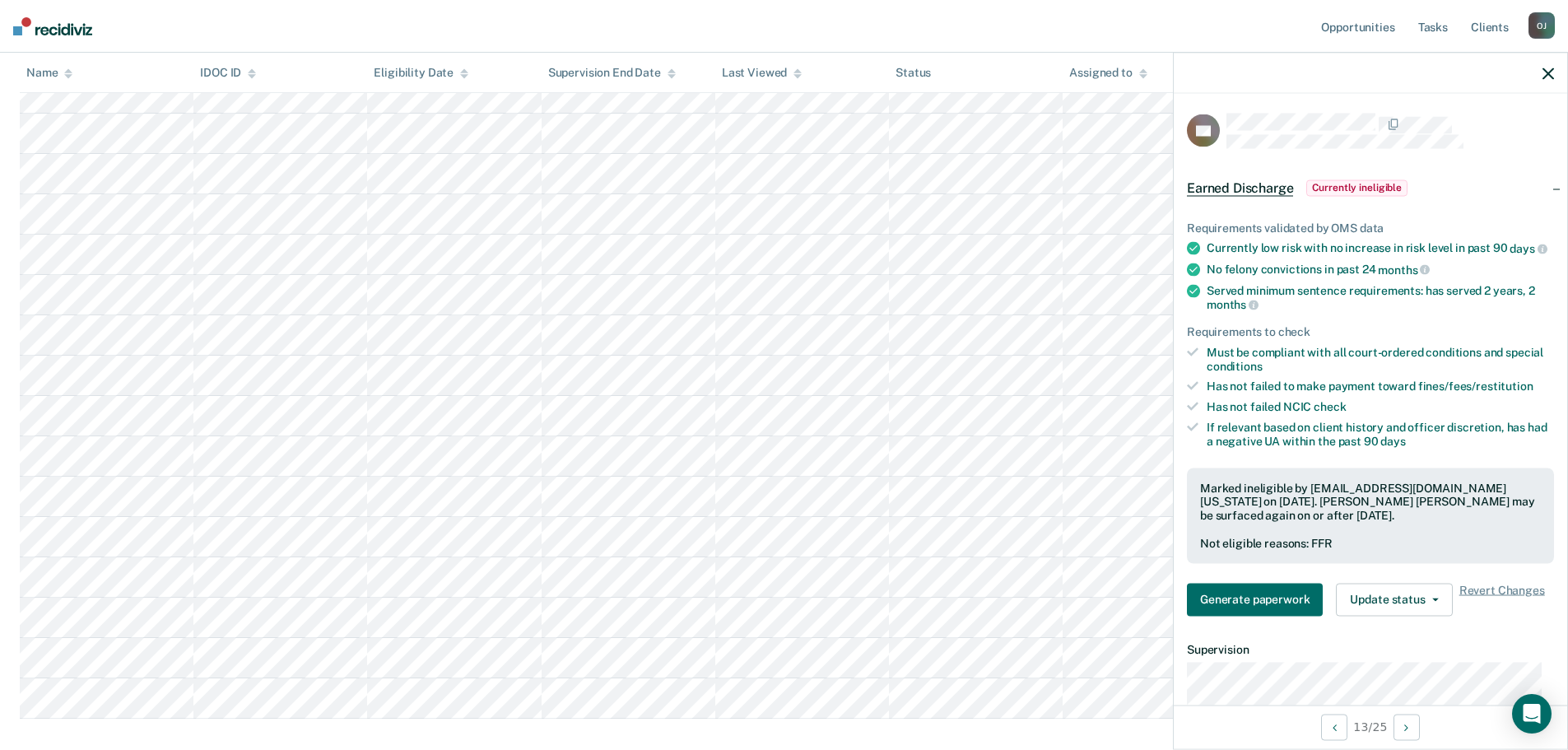
scroll to position [411, 0]
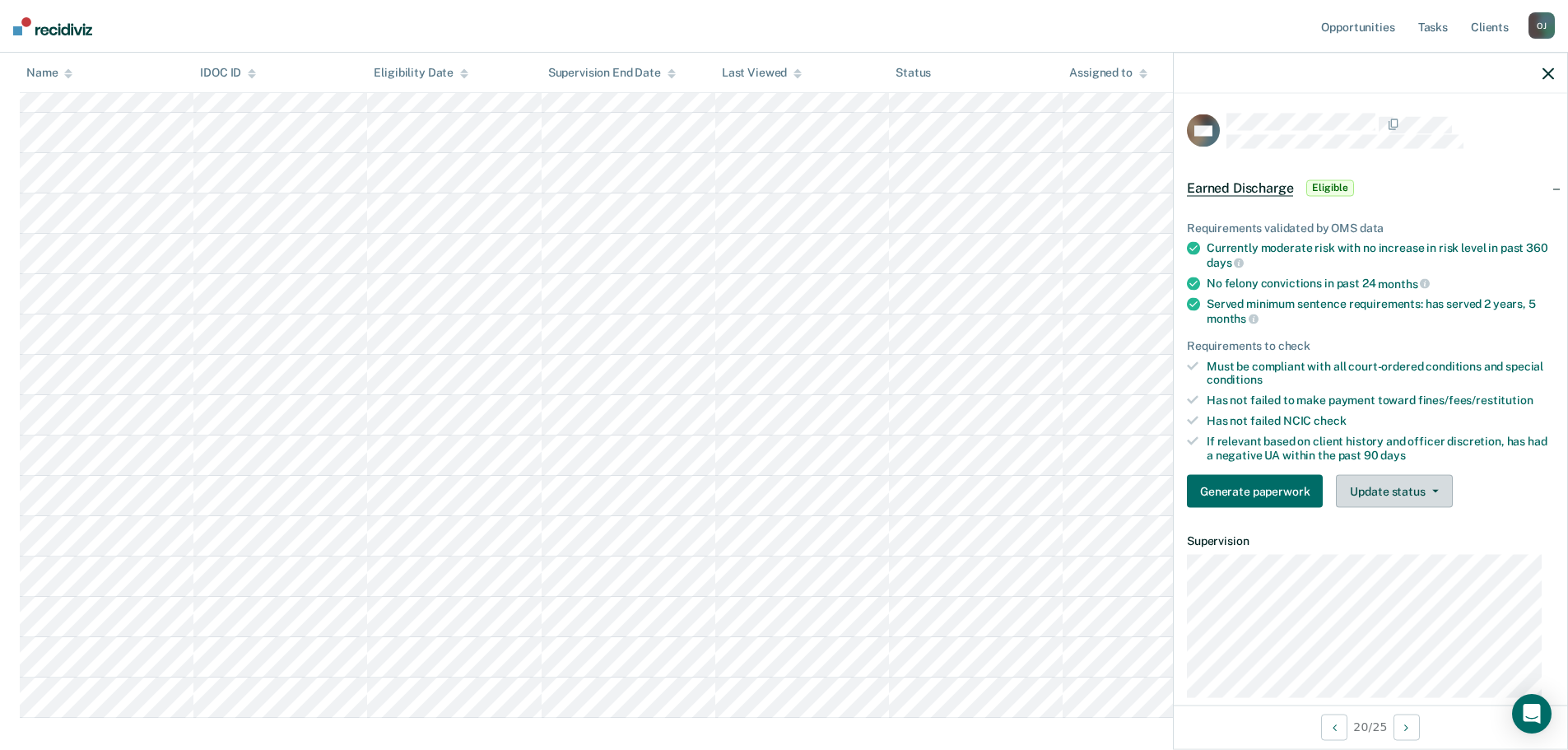
click at [1445, 499] on button "Update status" at bounding box center [1394, 490] width 116 height 33
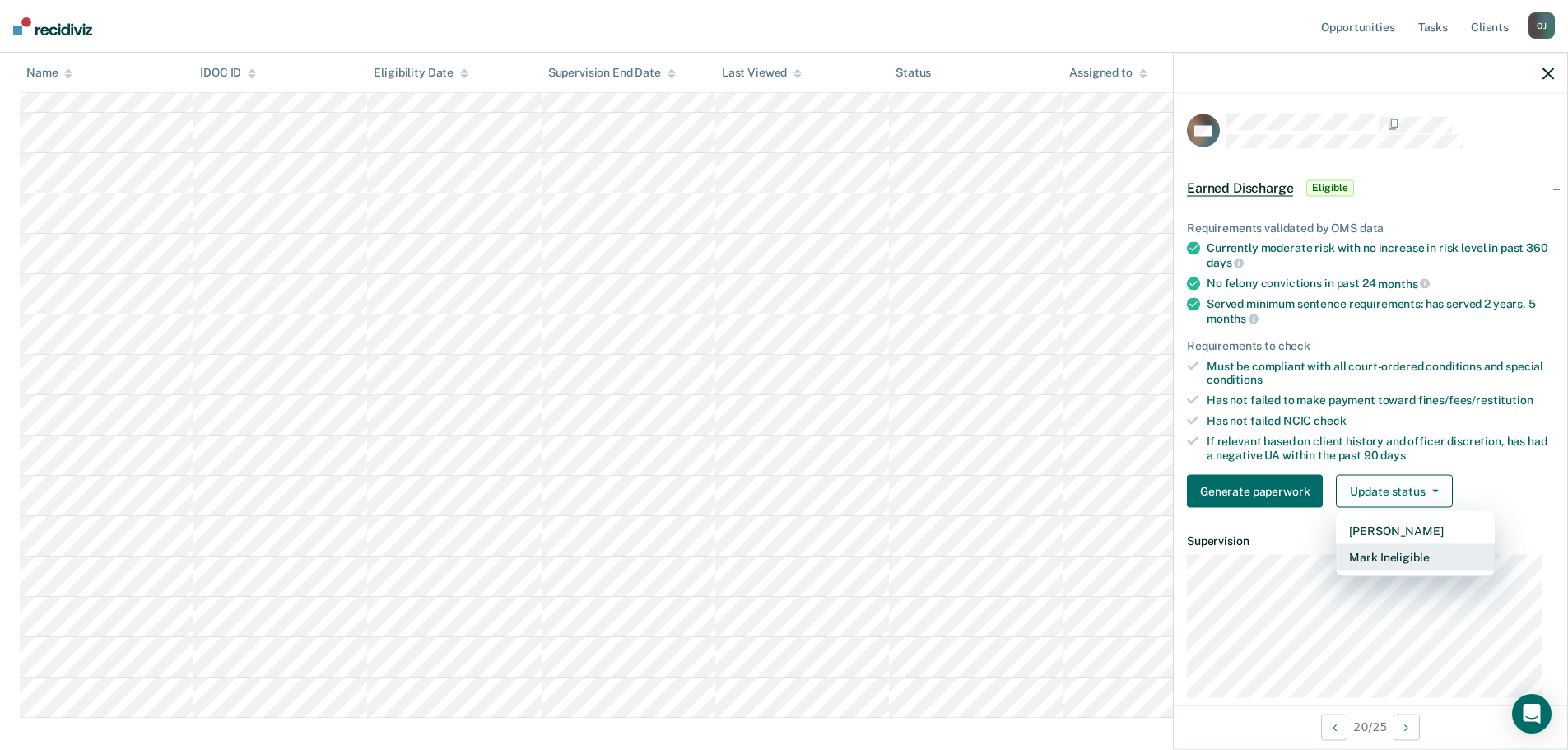
click at [1431, 548] on button "Mark Ineligible" at bounding box center [1415, 557] width 159 height 26
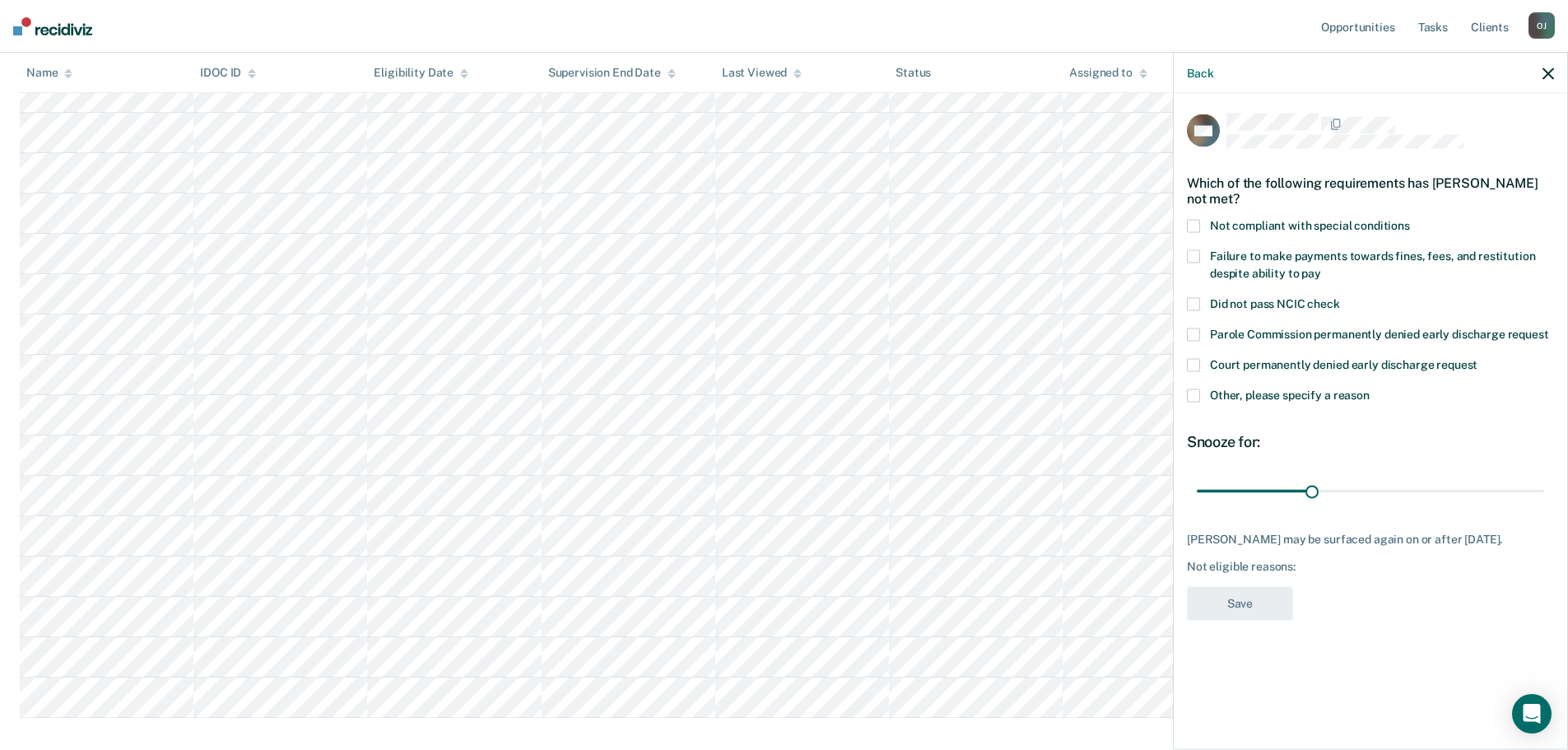
click at [1330, 232] on label "Not compliant with special conditions" at bounding box center [1371, 227] width 368 height 18
click at [1410, 219] on input "Not compliant with special conditions" at bounding box center [1410, 219] width 0 height 0
click at [1320, 278] on label "Failure to make payments towards fines, fees, and restitution despite ability t…" at bounding box center [1371, 266] width 368 height 34
click at [1321, 267] on input "Failure to make payments towards fines, fees, and restitution despite ability t…" at bounding box center [1321, 267] width 0 height 0
drag, startPoint x: 1309, startPoint y: 491, endPoint x: 1668, endPoint y: 491, distance: 359.0
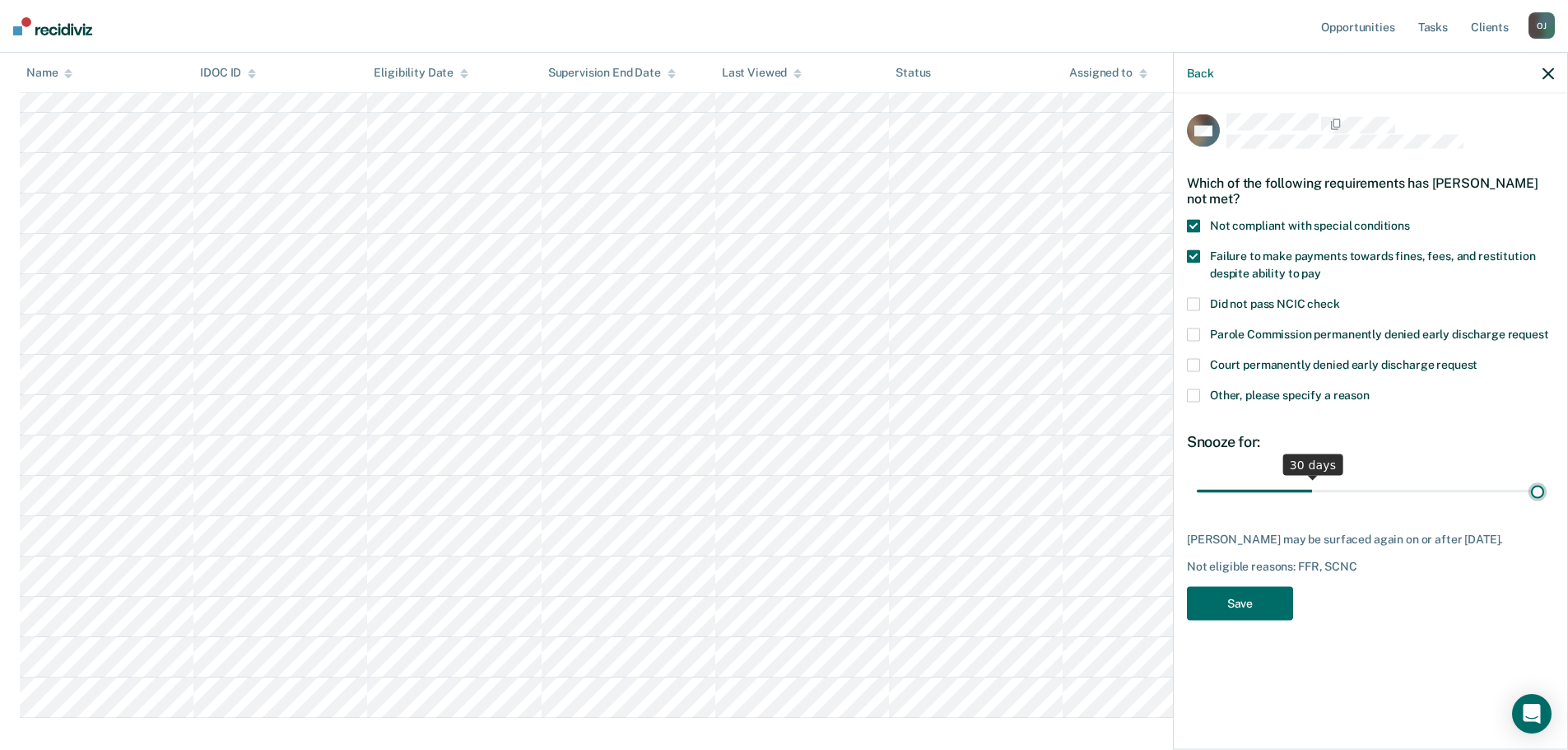
type input "90"
click at [1545, 491] on input "range" at bounding box center [1370, 490] width 347 height 29
click at [1271, 613] on button "Save" at bounding box center [1240, 603] width 106 height 33
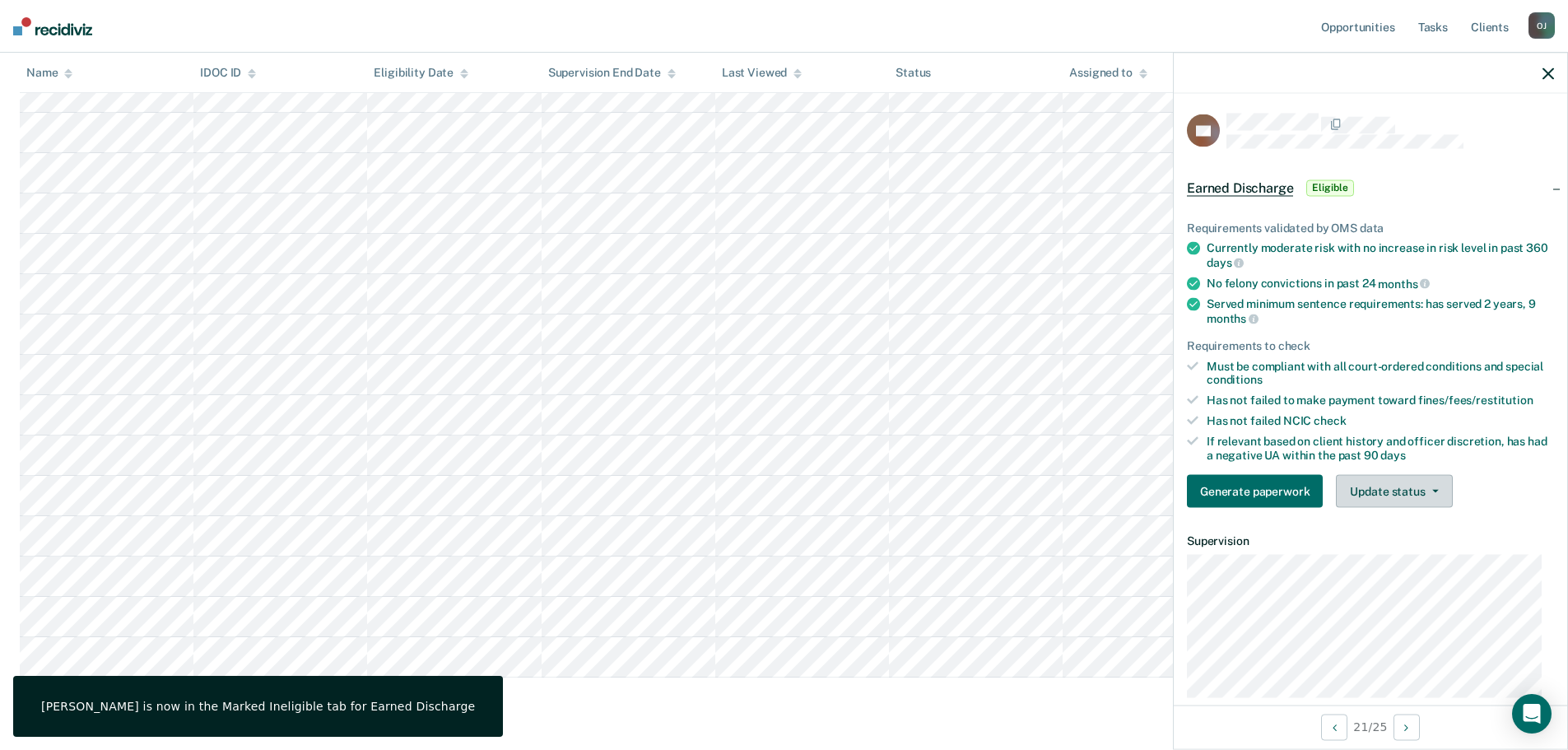
click at [1377, 478] on button "Update status" at bounding box center [1394, 490] width 116 height 33
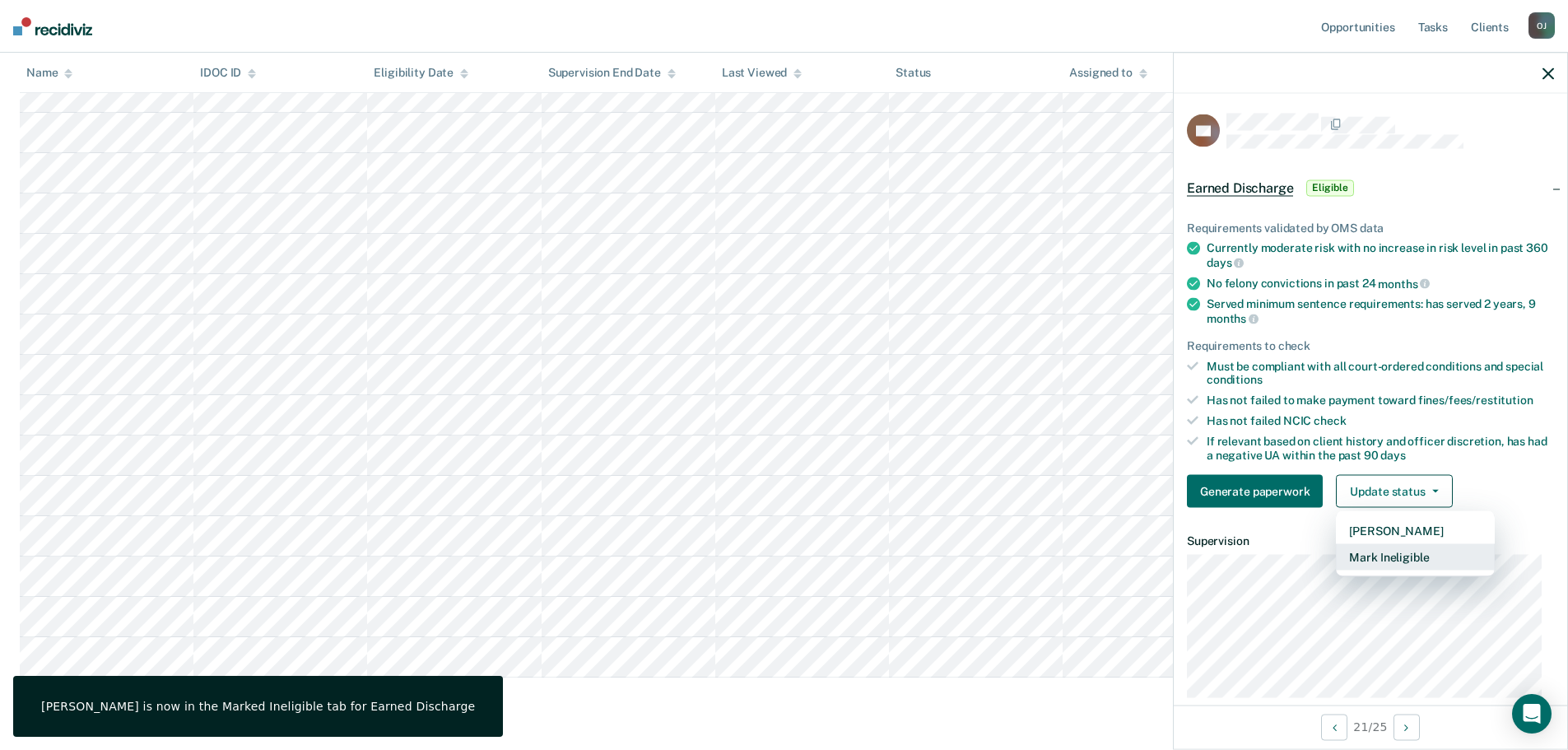
click at [1401, 553] on button "Mark Ineligible" at bounding box center [1415, 557] width 159 height 26
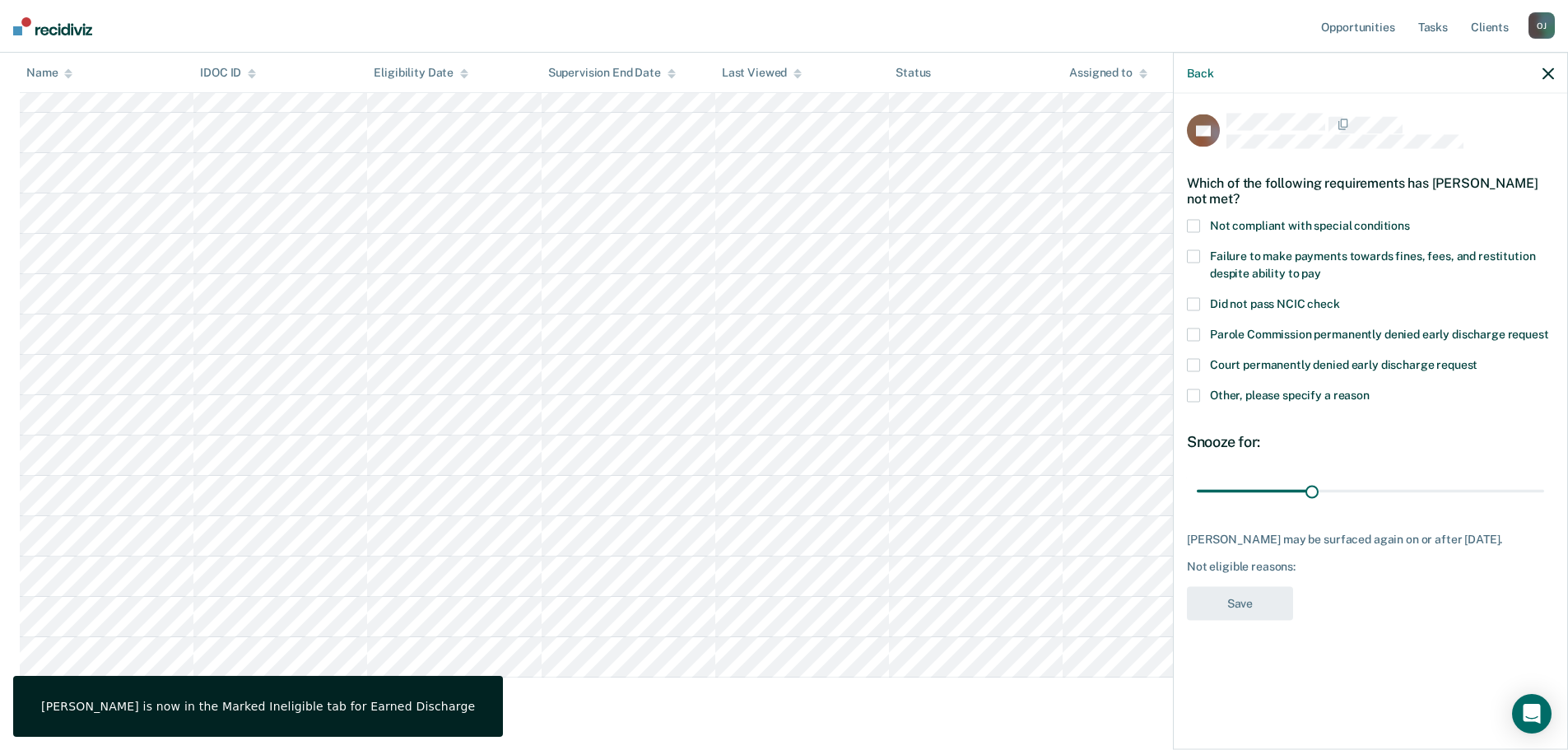
click at [1374, 258] on span "Failure to make payments towards fines, fees, and restitution despite ability t…" at bounding box center [1372, 263] width 325 height 31
click at [1321, 267] on input "Failure to make payments towards fines, fees, and restitution despite ability t…" at bounding box center [1321, 267] width 0 height 0
drag, startPoint x: 1315, startPoint y: 484, endPoint x: 1794, endPoint y: 471, distance: 479.2
type input "90"
click at [1545, 476] on input "range" at bounding box center [1370, 490] width 347 height 29
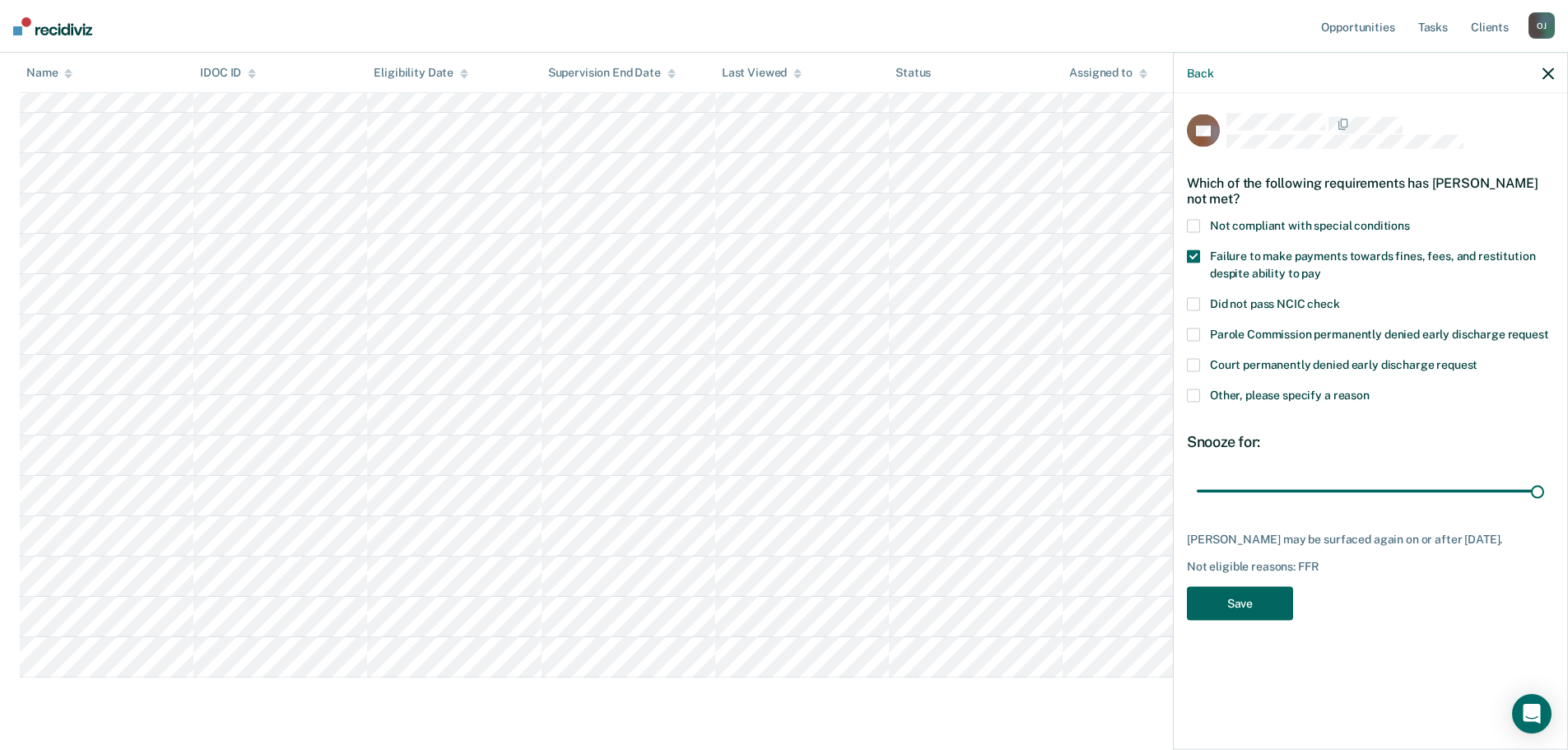
click at [1253, 594] on button "Save" at bounding box center [1240, 603] width 106 height 33
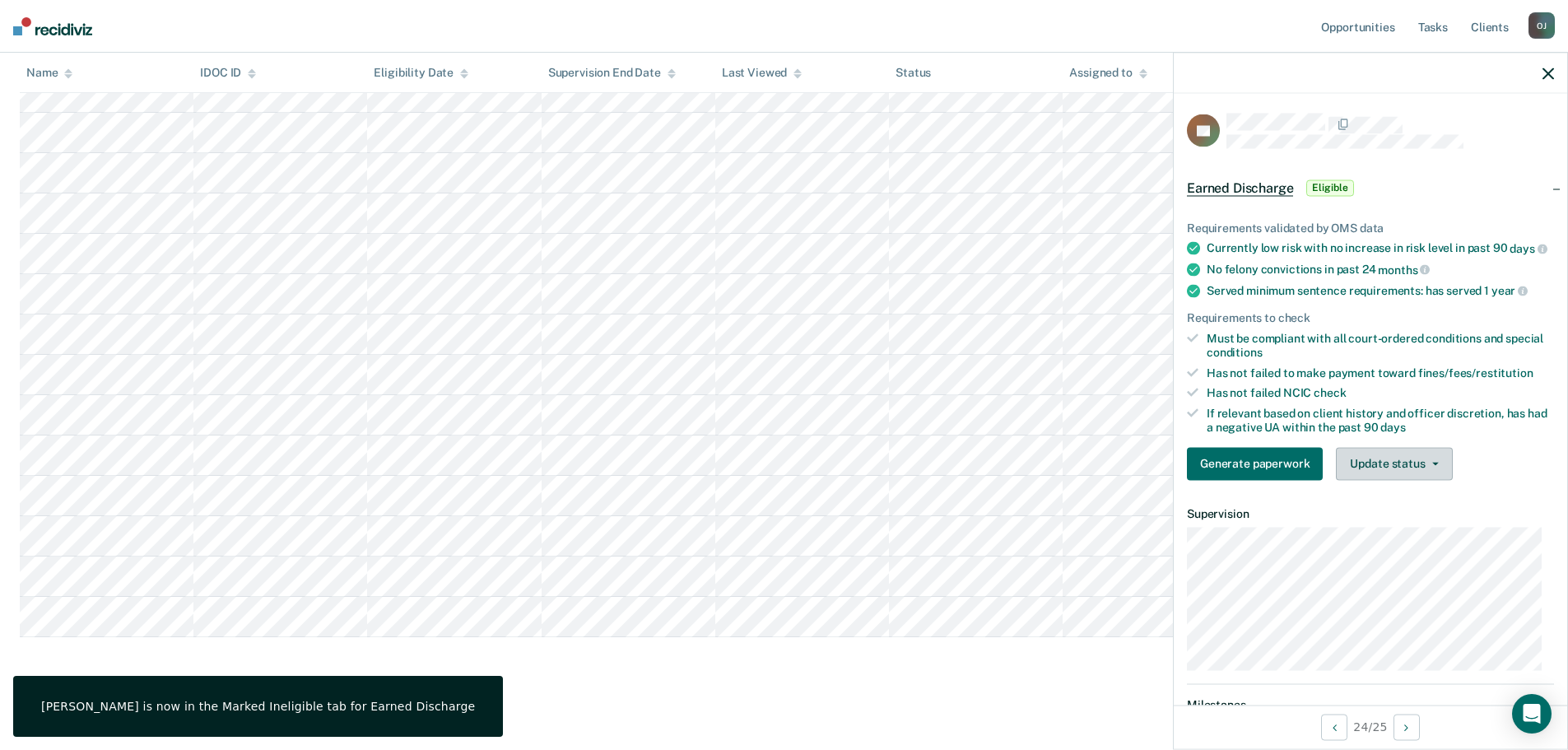
click at [1381, 470] on button "Update status" at bounding box center [1394, 462] width 116 height 33
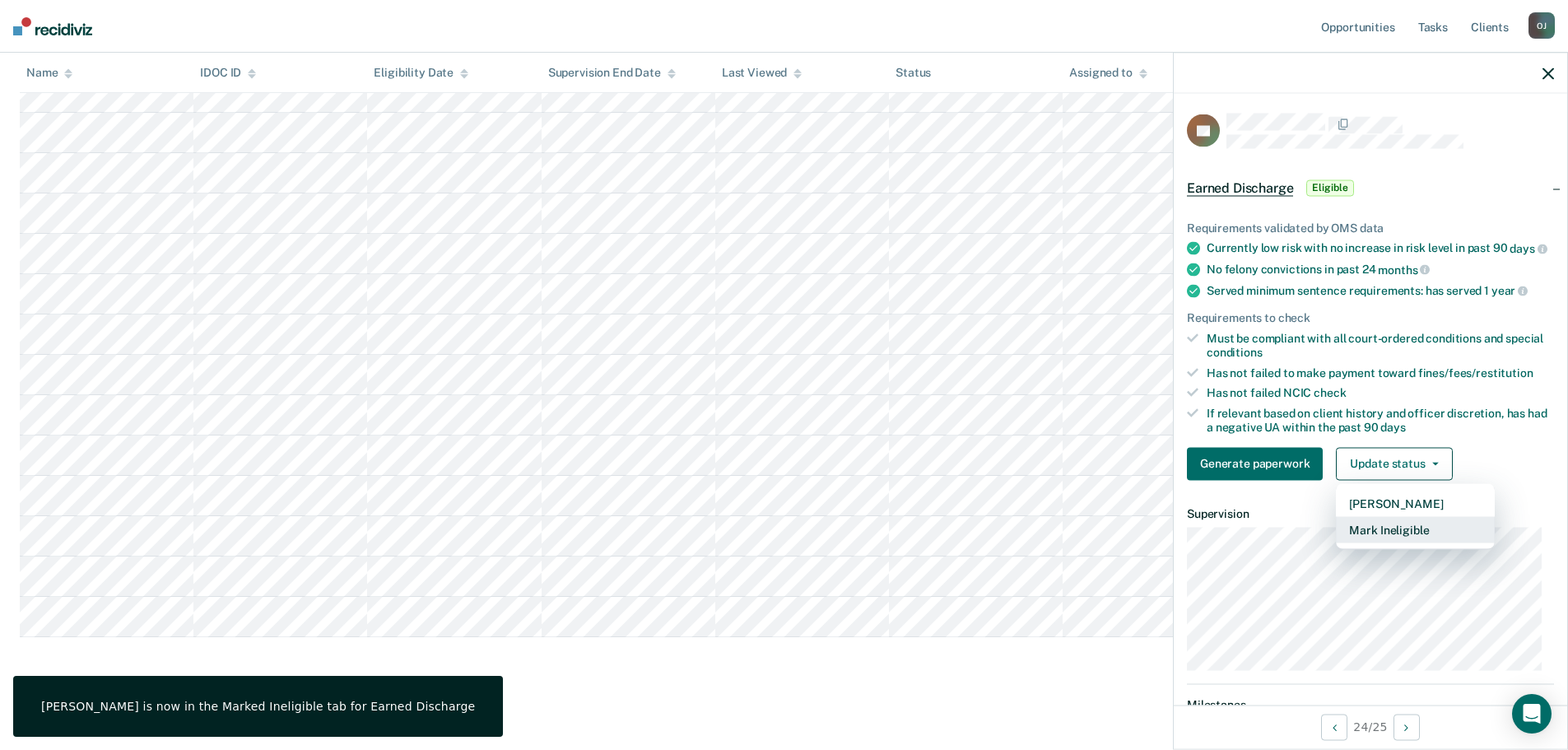
click at [1400, 542] on button "Mark Ineligible" at bounding box center [1415, 529] width 159 height 26
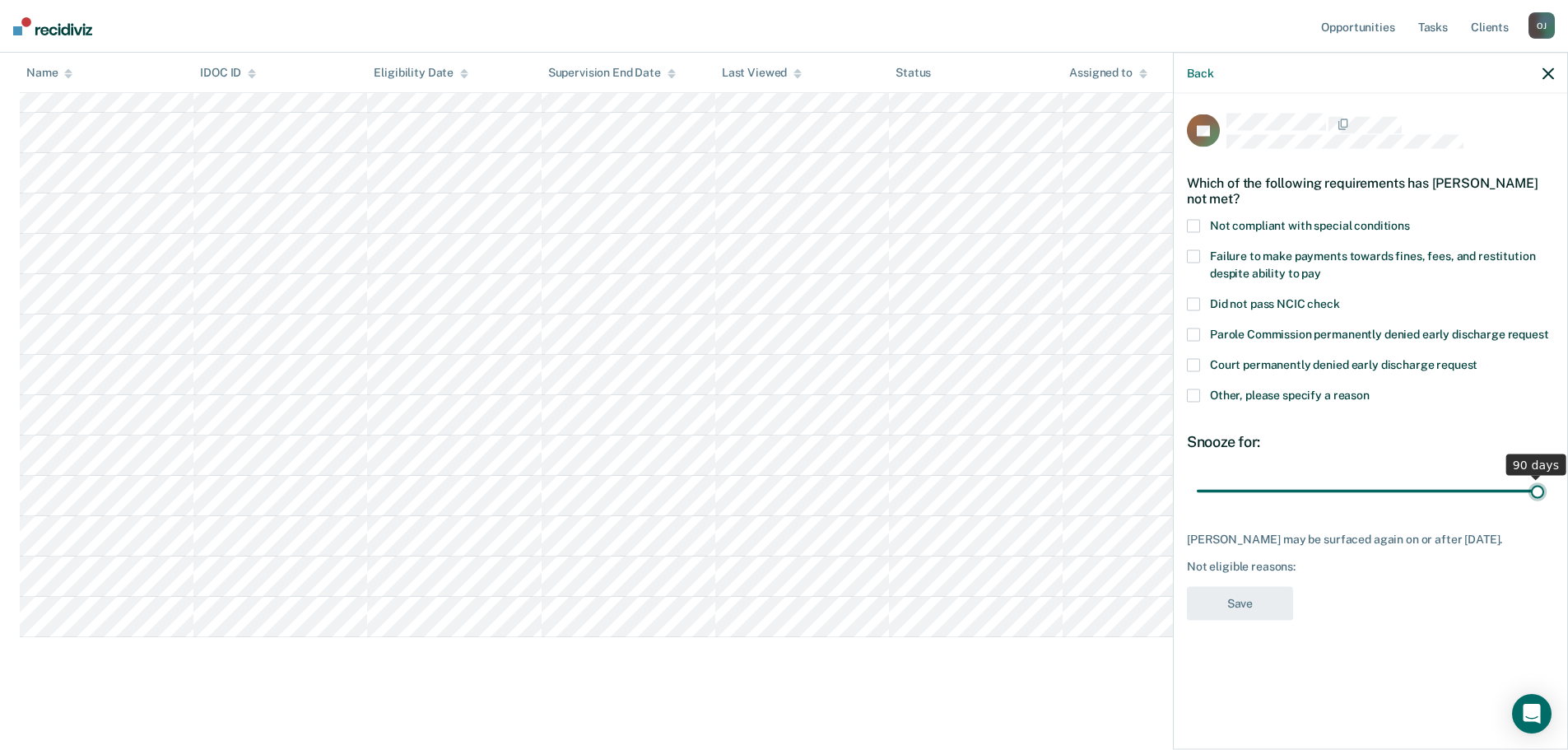
drag, startPoint x: 1516, startPoint y: 494, endPoint x: 1670, endPoint y: 494, distance: 154.0
type input "90"
click at [1545, 494] on input "range" at bounding box center [1370, 490] width 347 height 29
click at [1199, 396] on span at bounding box center [1194, 395] width 13 height 13
click at [1370, 389] on input "Other, please specify a reason" at bounding box center [1370, 389] width 0 height 0
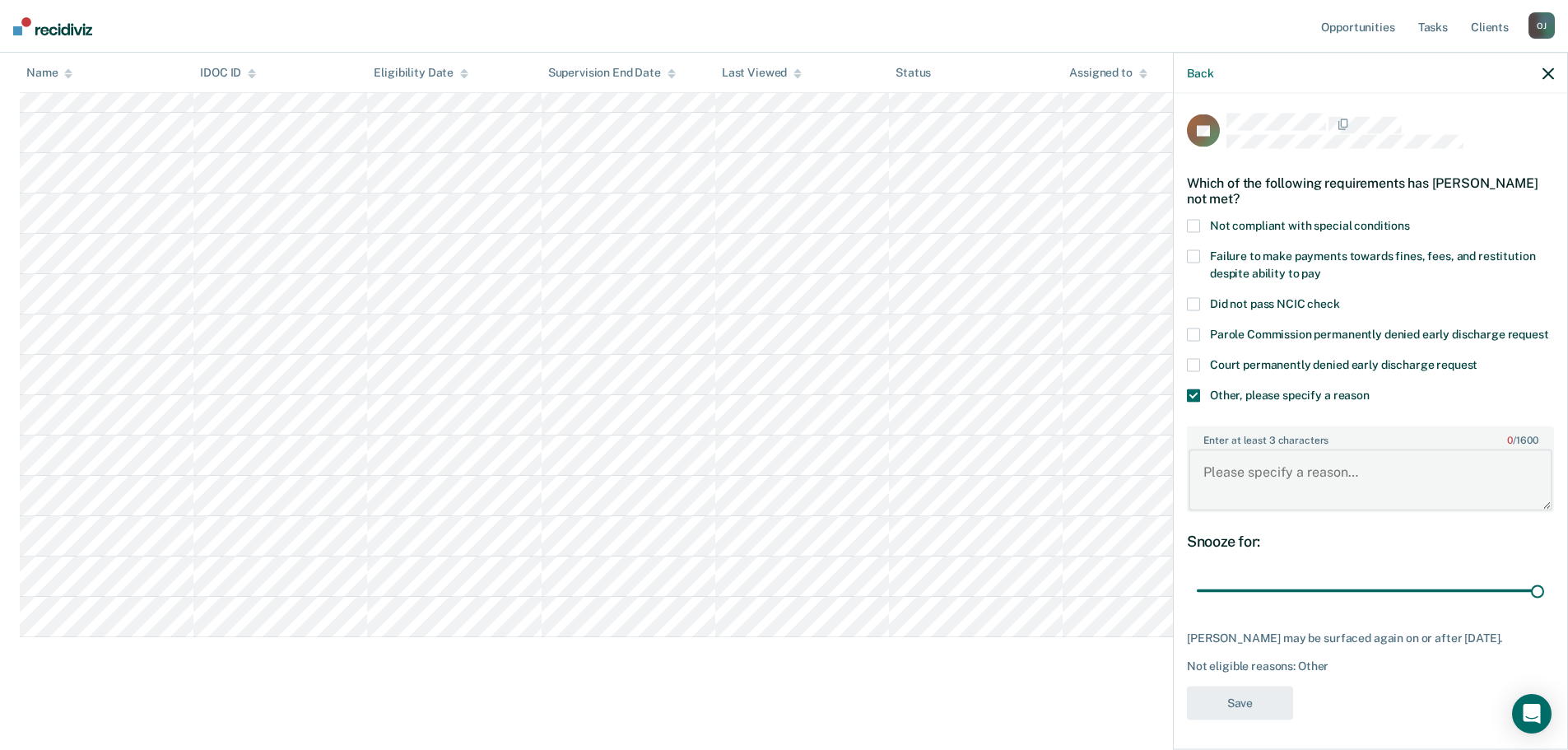
click at [1274, 502] on textarea "Enter at least 3 characters 0 / 1600" at bounding box center [1370, 479] width 364 height 60
click at [1302, 484] on textarea "Still in Drug COurt" at bounding box center [1370, 479] width 364 height 60
type textarea "Still in Drug Court"
click at [1241, 719] on button "Save" at bounding box center [1240, 703] width 106 height 33
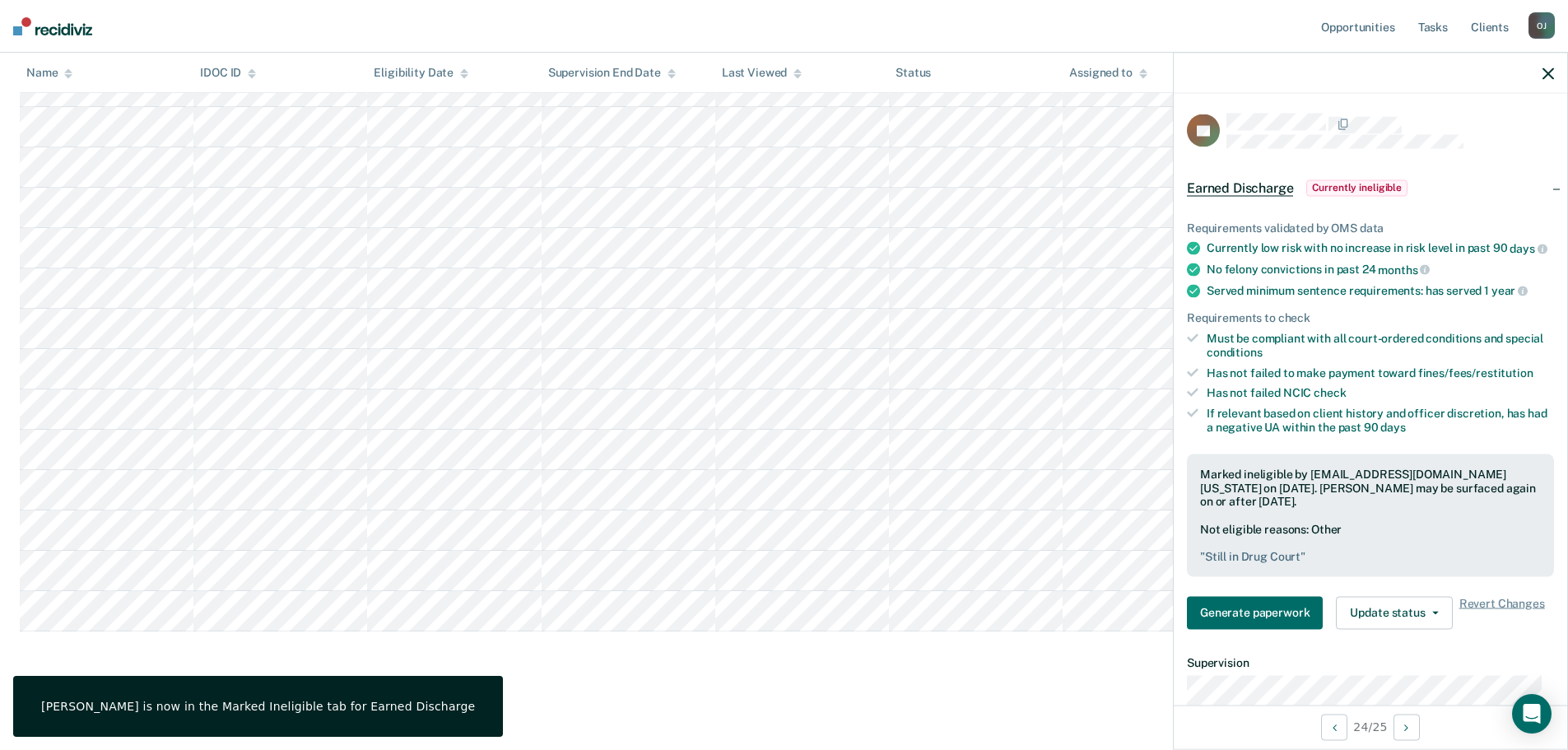
click at [778, 673] on div "Earned Discharge This alert helps staff identify people who may be eligible for…" at bounding box center [784, 208] width 1529 height 943
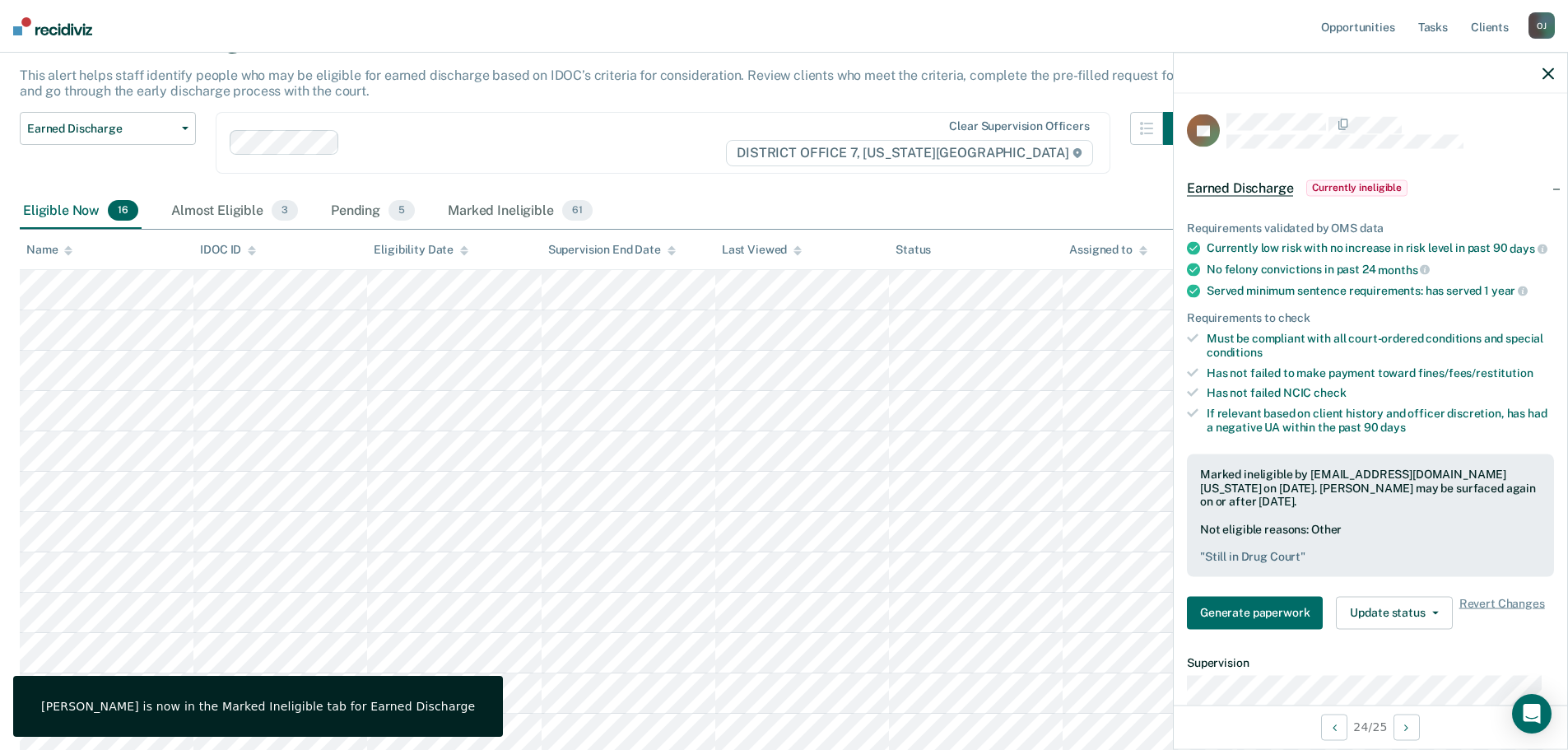
scroll to position [47, 0]
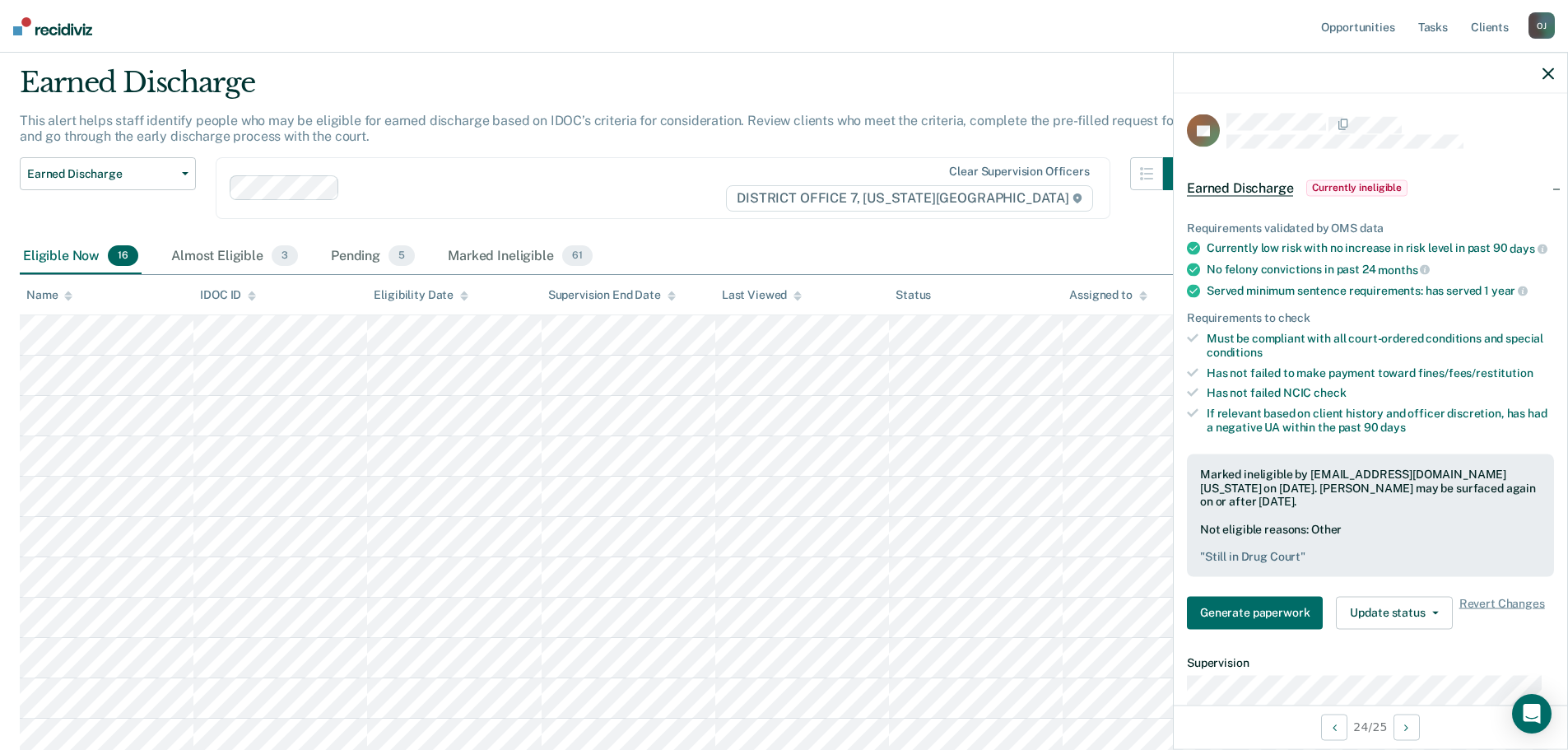
click at [834, 225] on div "Earned Discharge Release from Supervision Earned Discharge Limited Supervision …" at bounding box center [608, 198] width 1176 height 82
drag, startPoint x: 1548, startPoint y: 75, endPoint x: 1532, endPoint y: 68, distance: 17.5
click at [1548, 75] on icon "button" at bounding box center [1548, 74] width 11 height 11
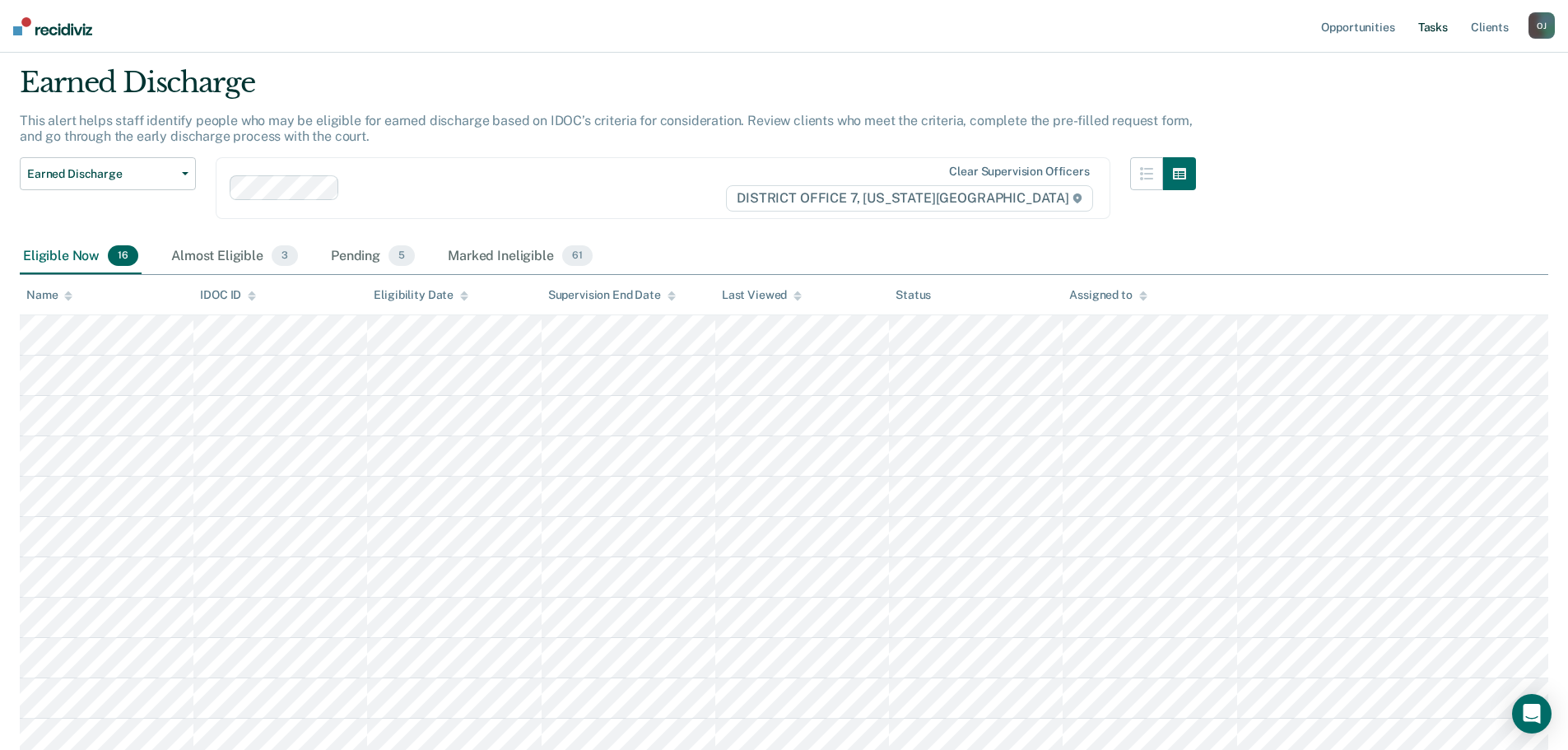
click at [1443, 22] on link "Tasks" at bounding box center [1433, 26] width 36 height 53
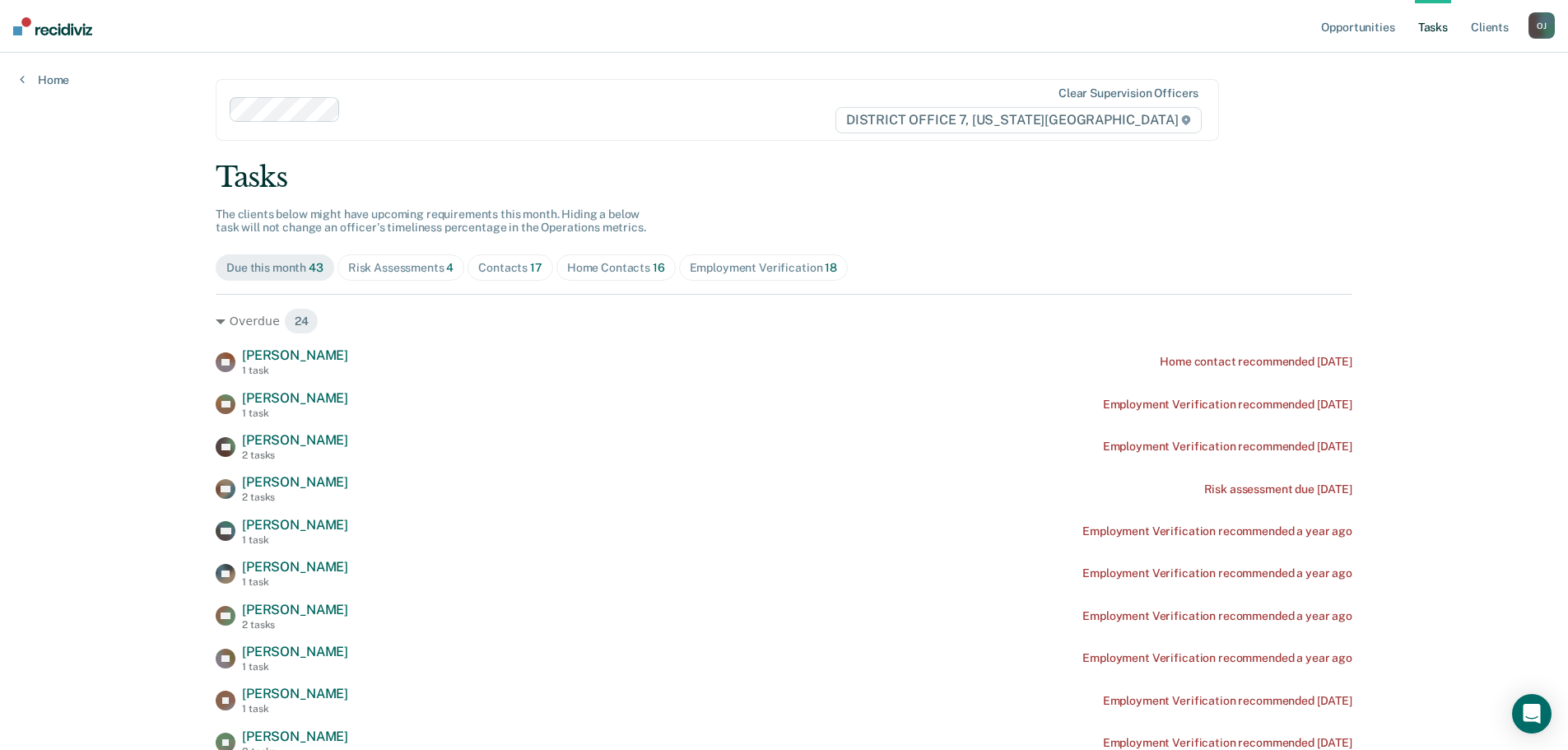
click at [640, 270] on div "Home Contacts 16" at bounding box center [616, 267] width 98 height 14
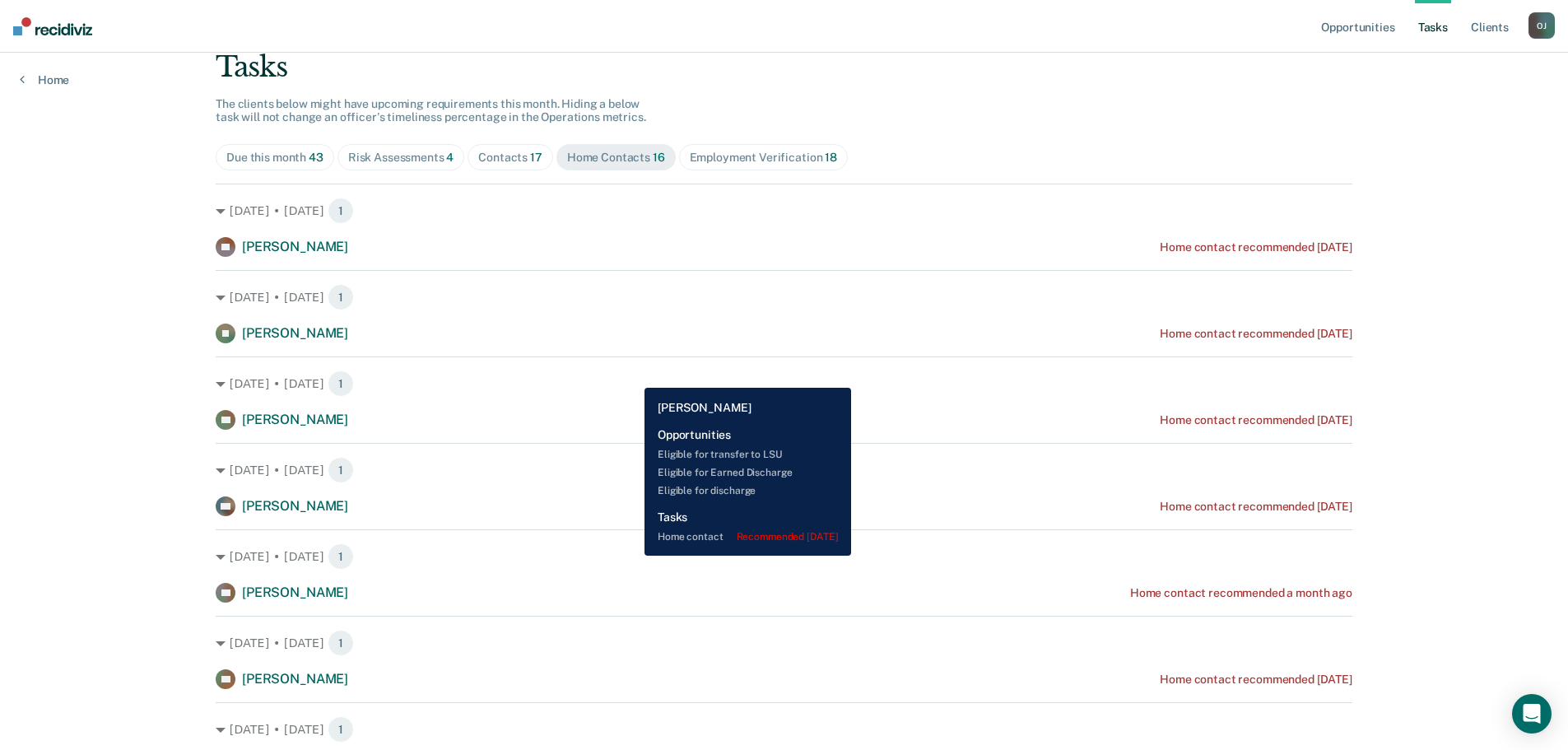
scroll to position [82, 0]
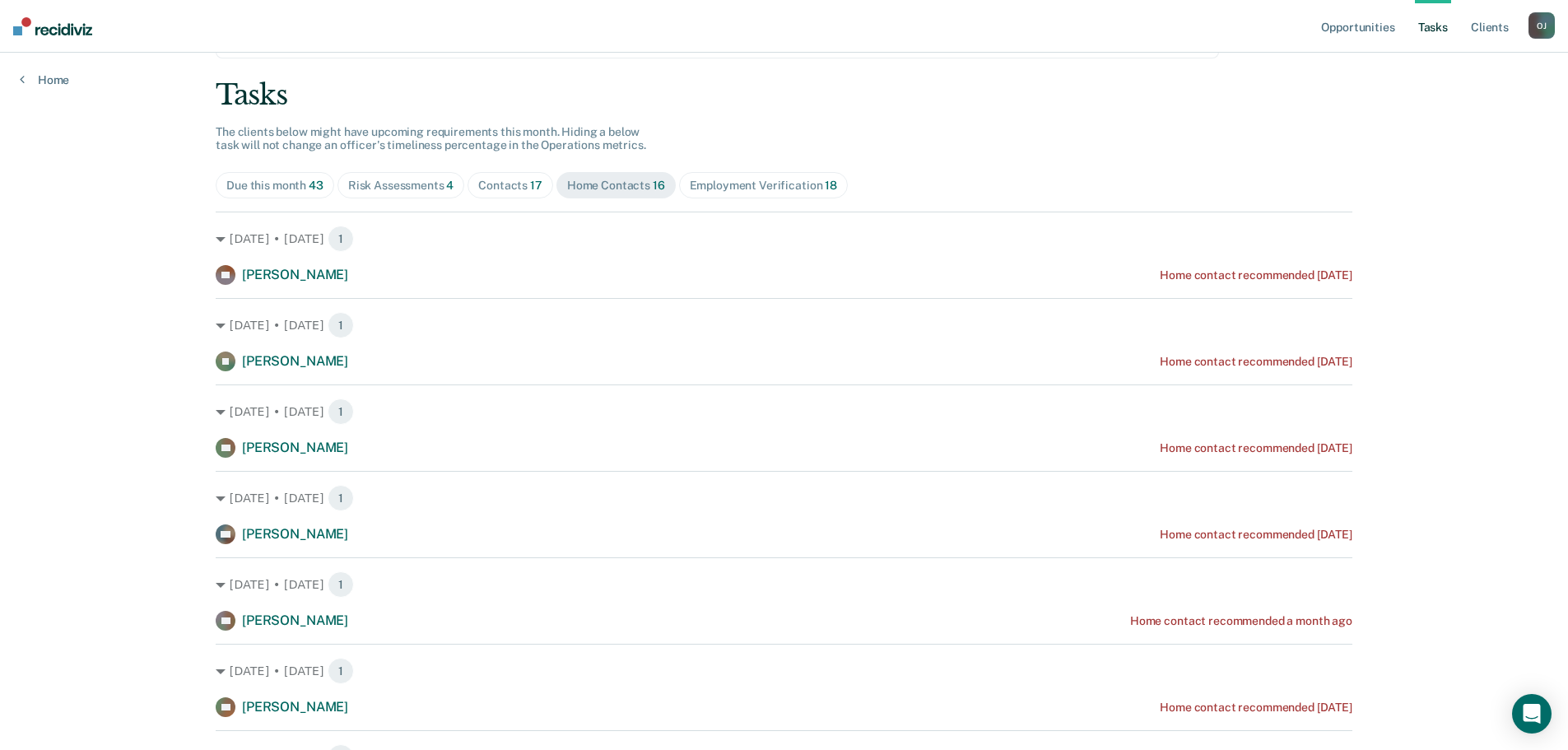
click at [493, 185] on div "Contacts 17" at bounding box center [510, 185] width 64 height 14
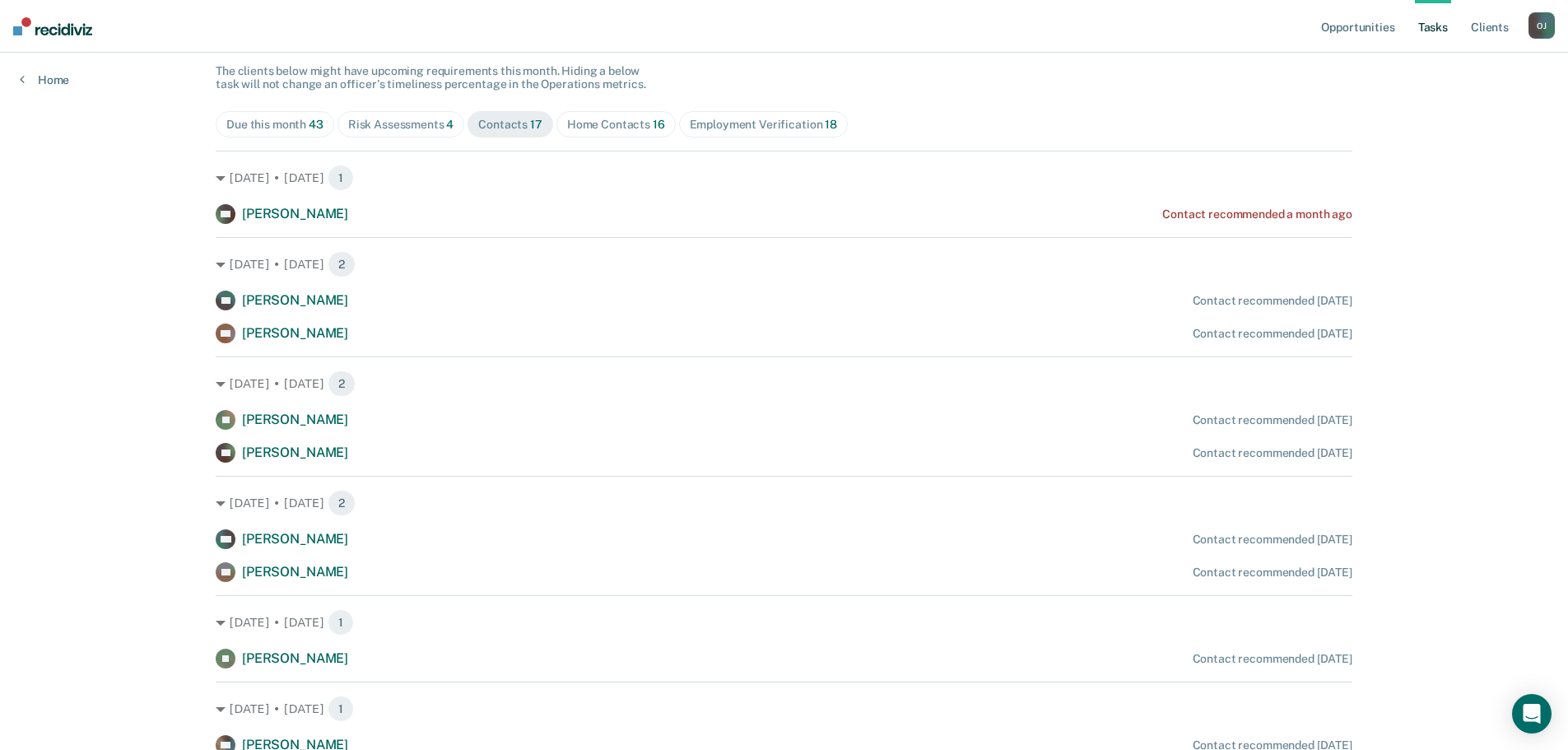
scroll to position [111, 0]
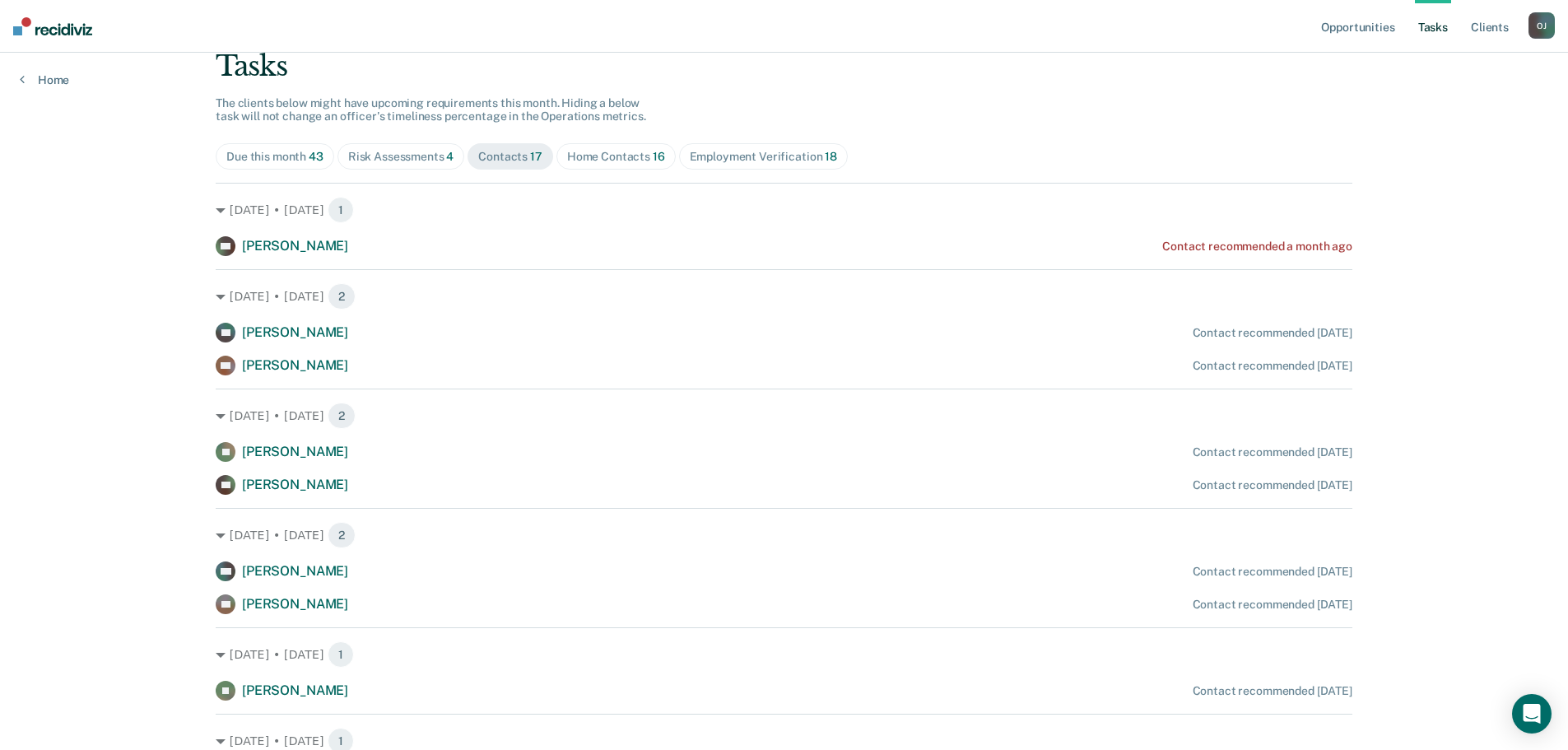
click at [598, 163] on div "Home Contacts 16" at bounding box center [616, 156] width 98 height 14
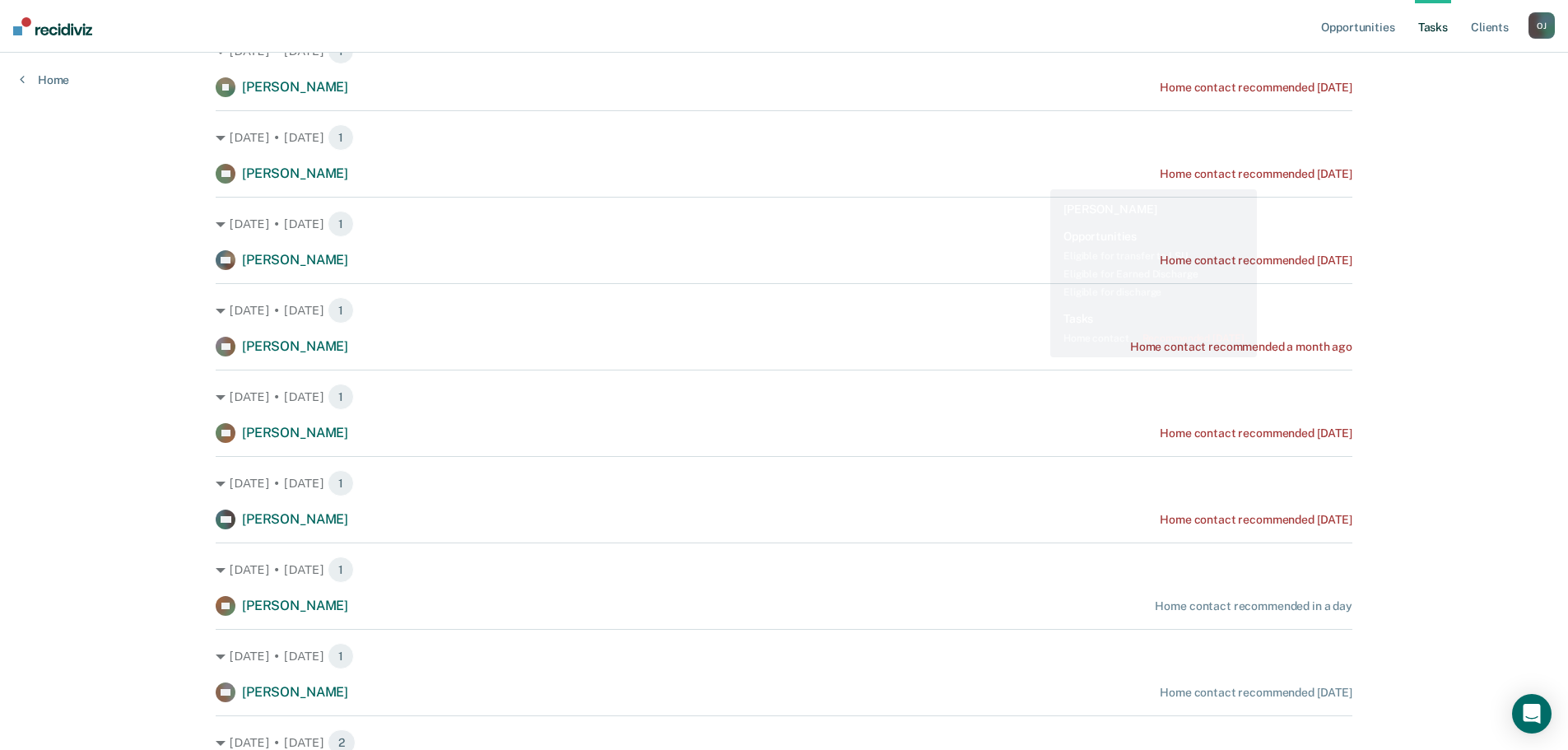
scroll to position [358, 0]
